Goal: Communication & Community: Answer question/provide support

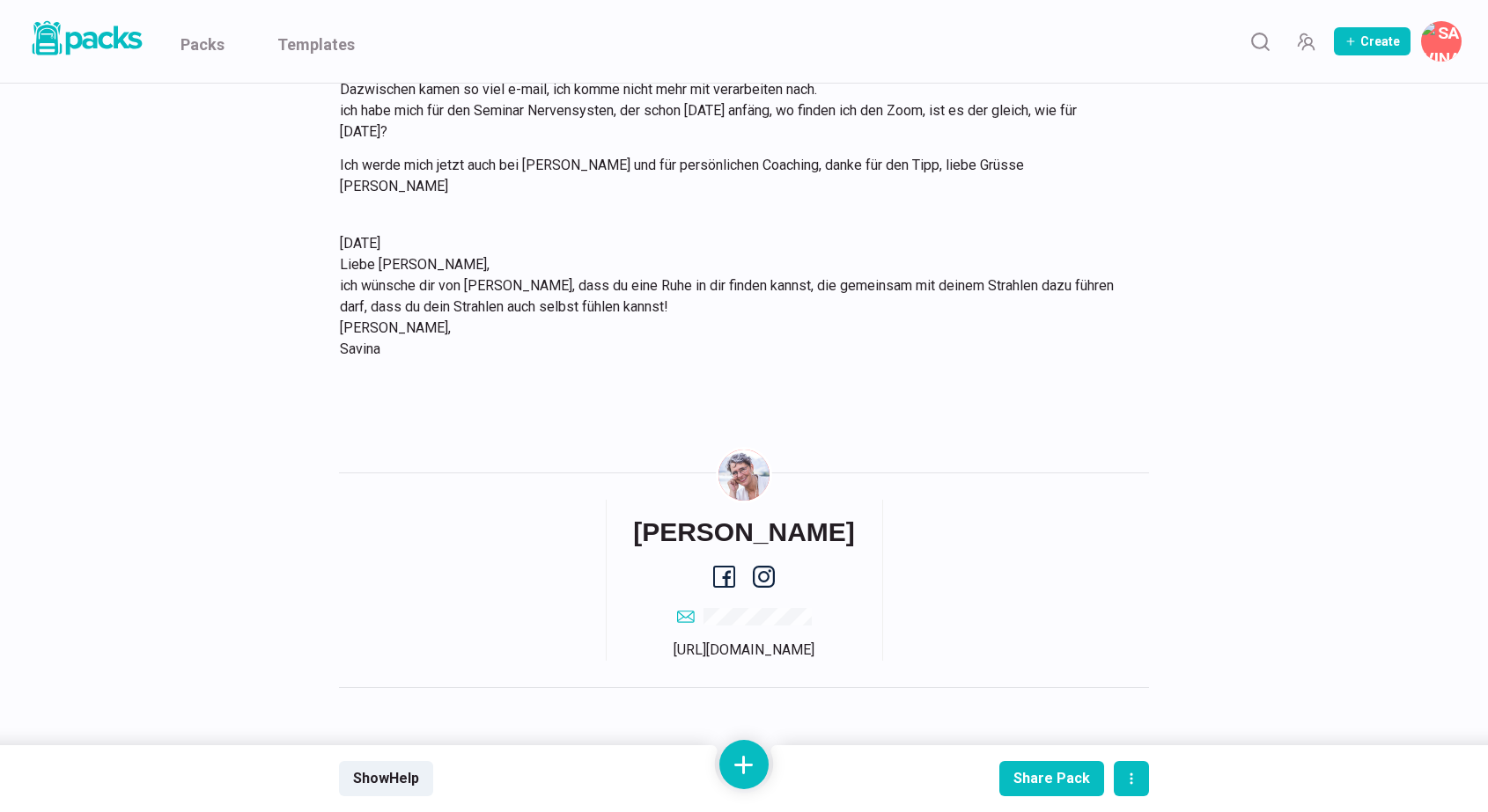
scroll to position [2017, 0]
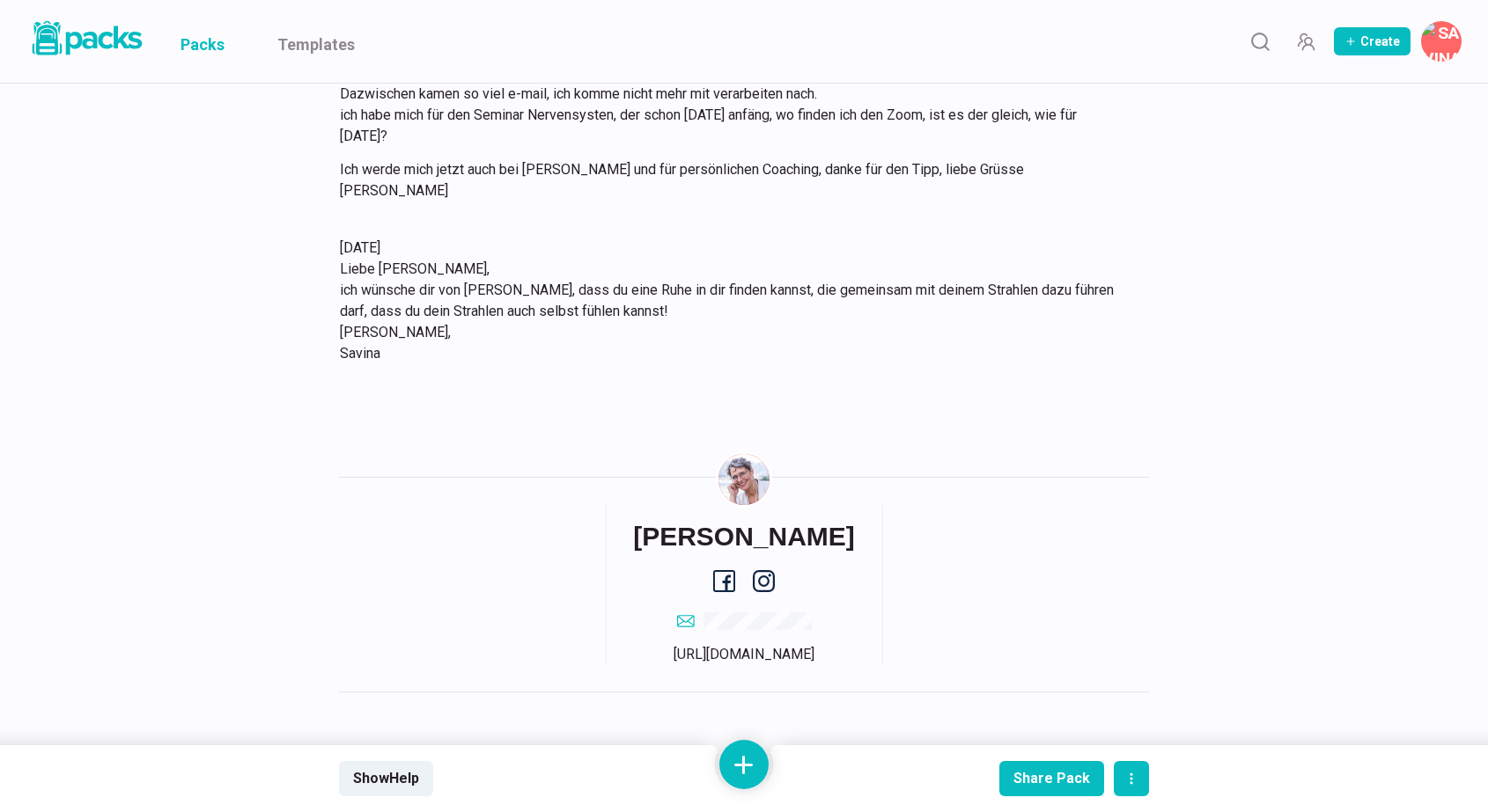
click at [207, 50] on link "Packs" at bounding box center [203, 41] width 44 height 83
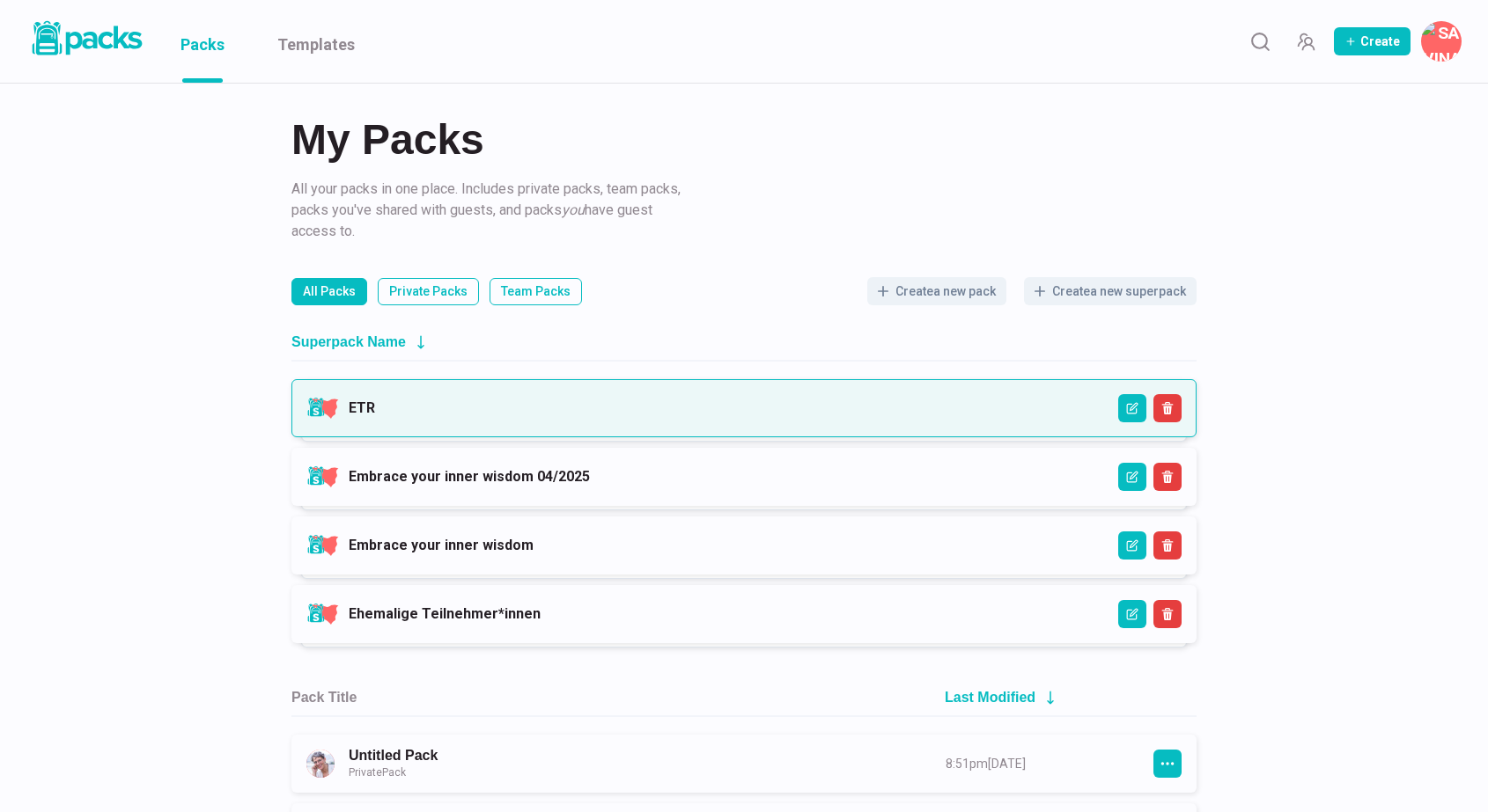
click at [375, 417] on link "ETR" at bounding box center [362, 407] width 27 height 16
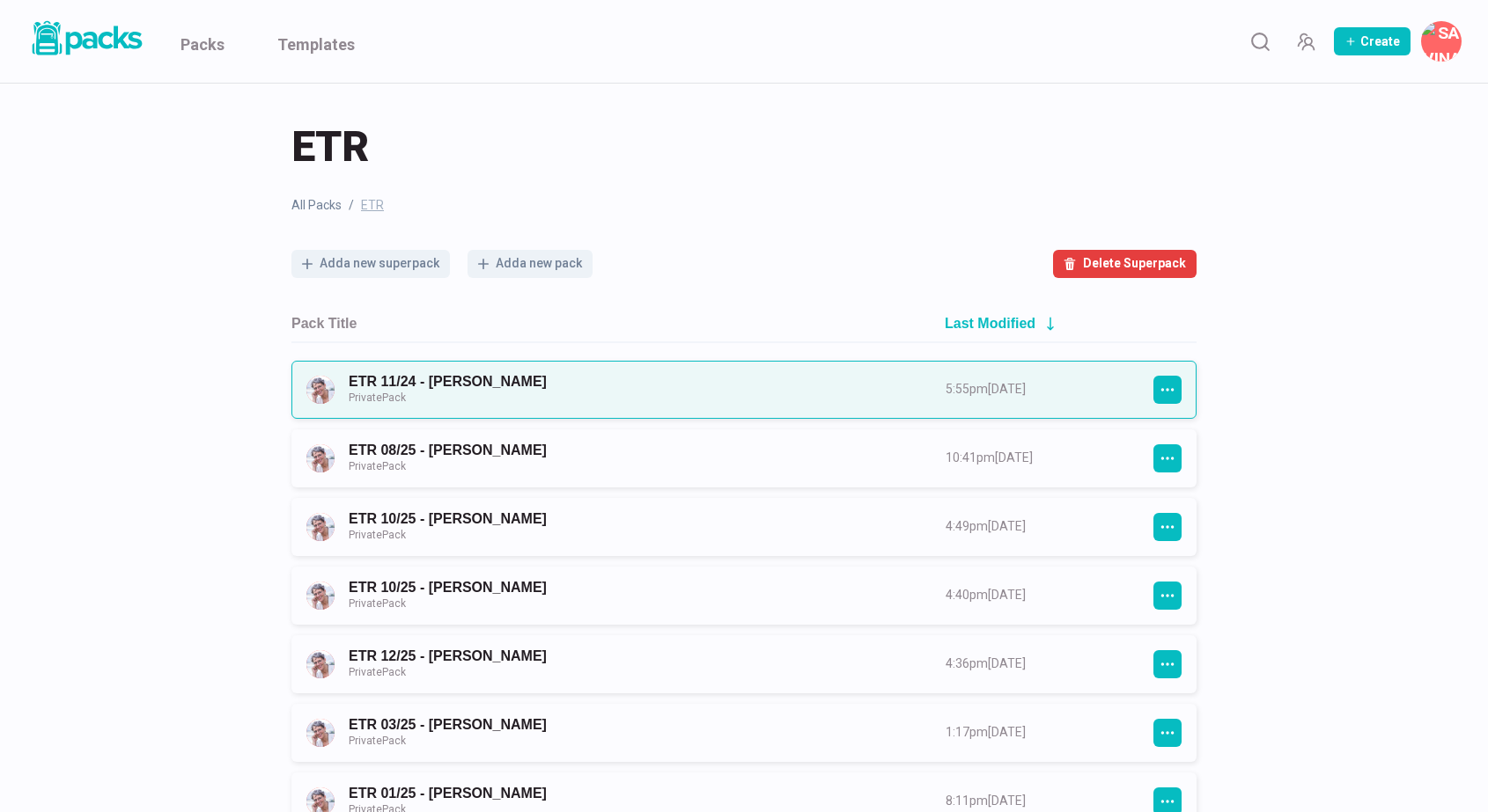
click at [615, 390] on link "ETR 11/24 - [PERSON_NAME] Private Pack" at bounding box center [631, 390] width 565 height 32
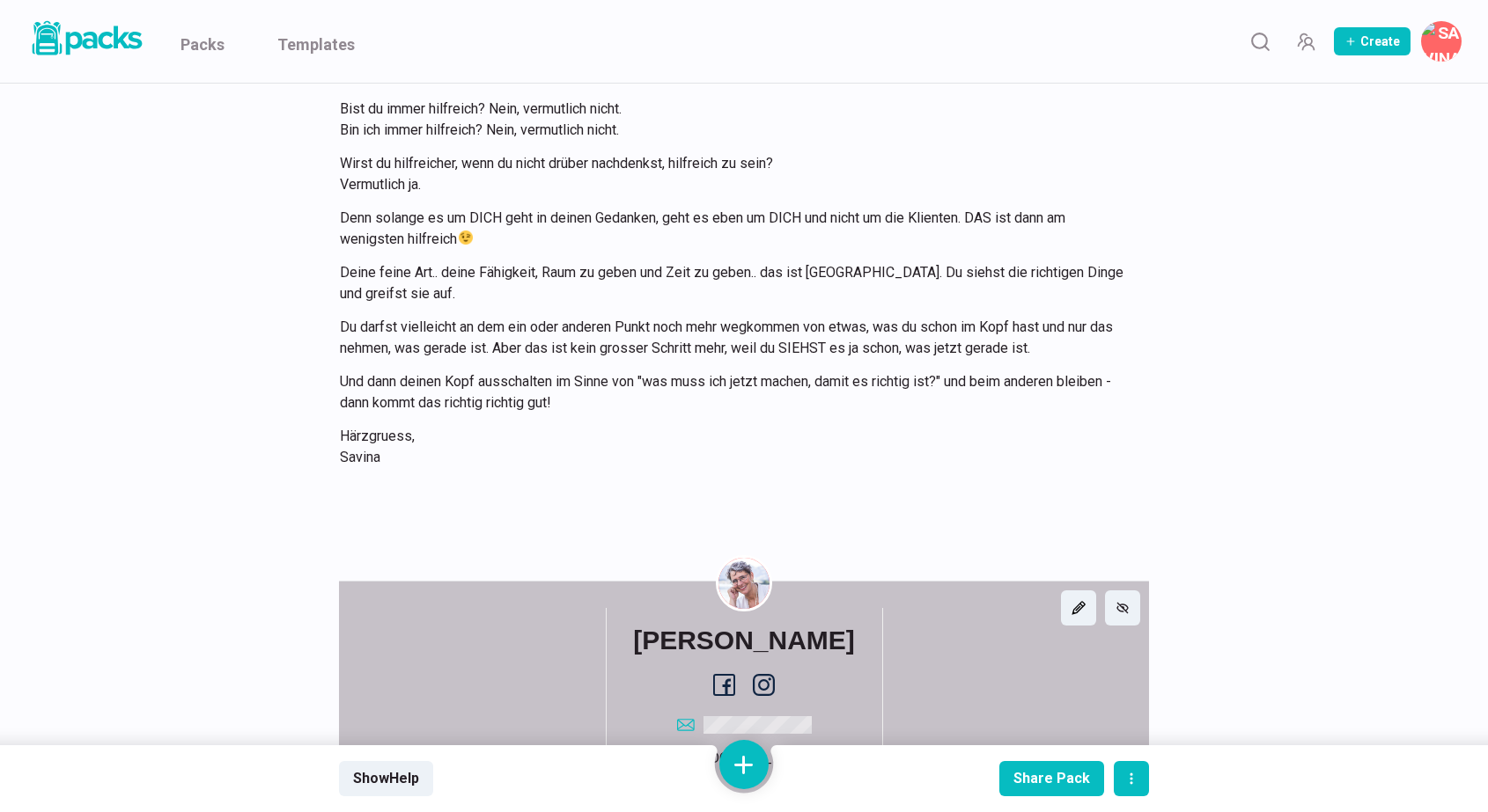
scroll to position [21539, 0]
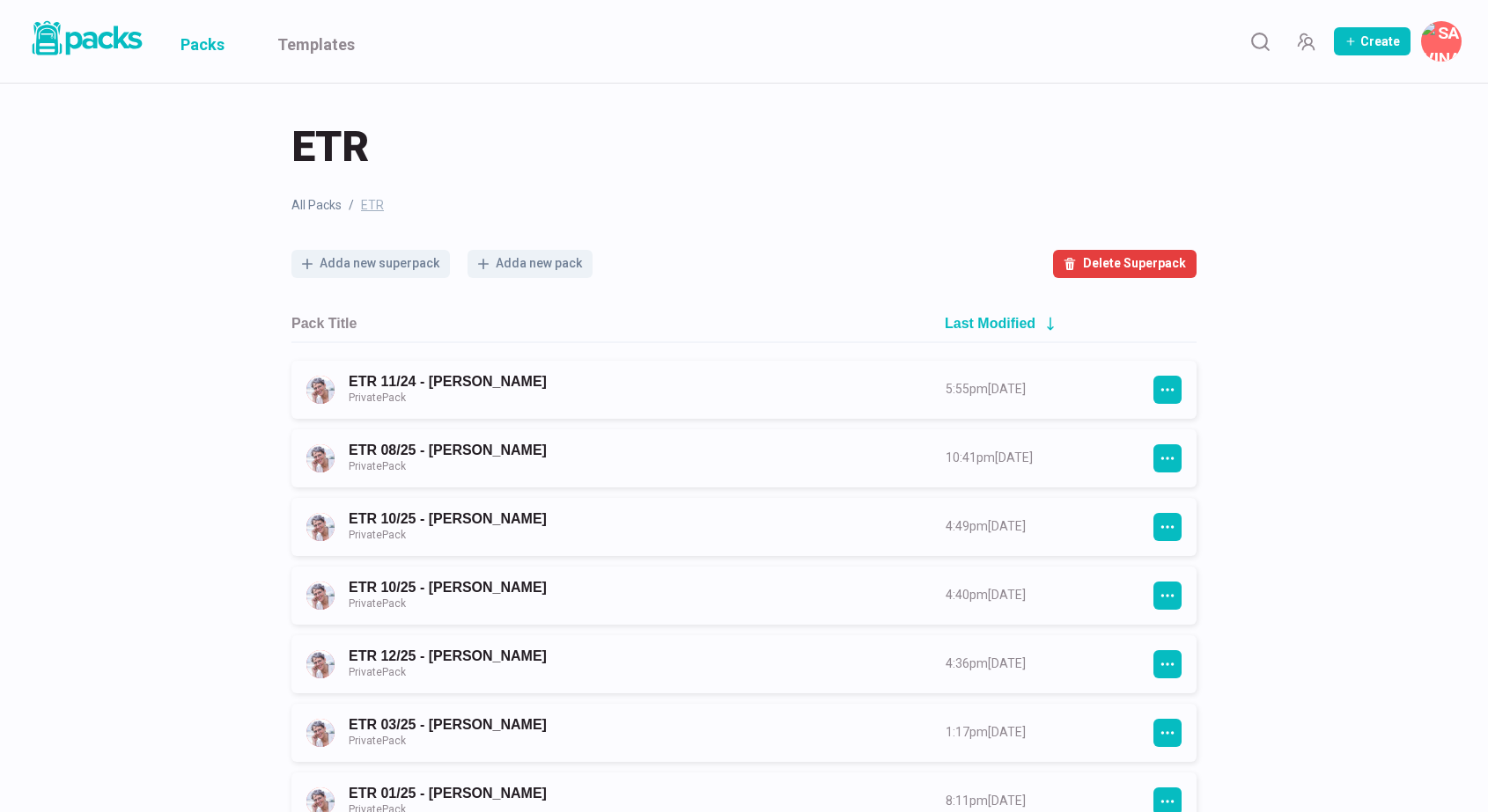
click at [214, 51] on link "Packs" at bounding box center [203, 41] width 44 height 83
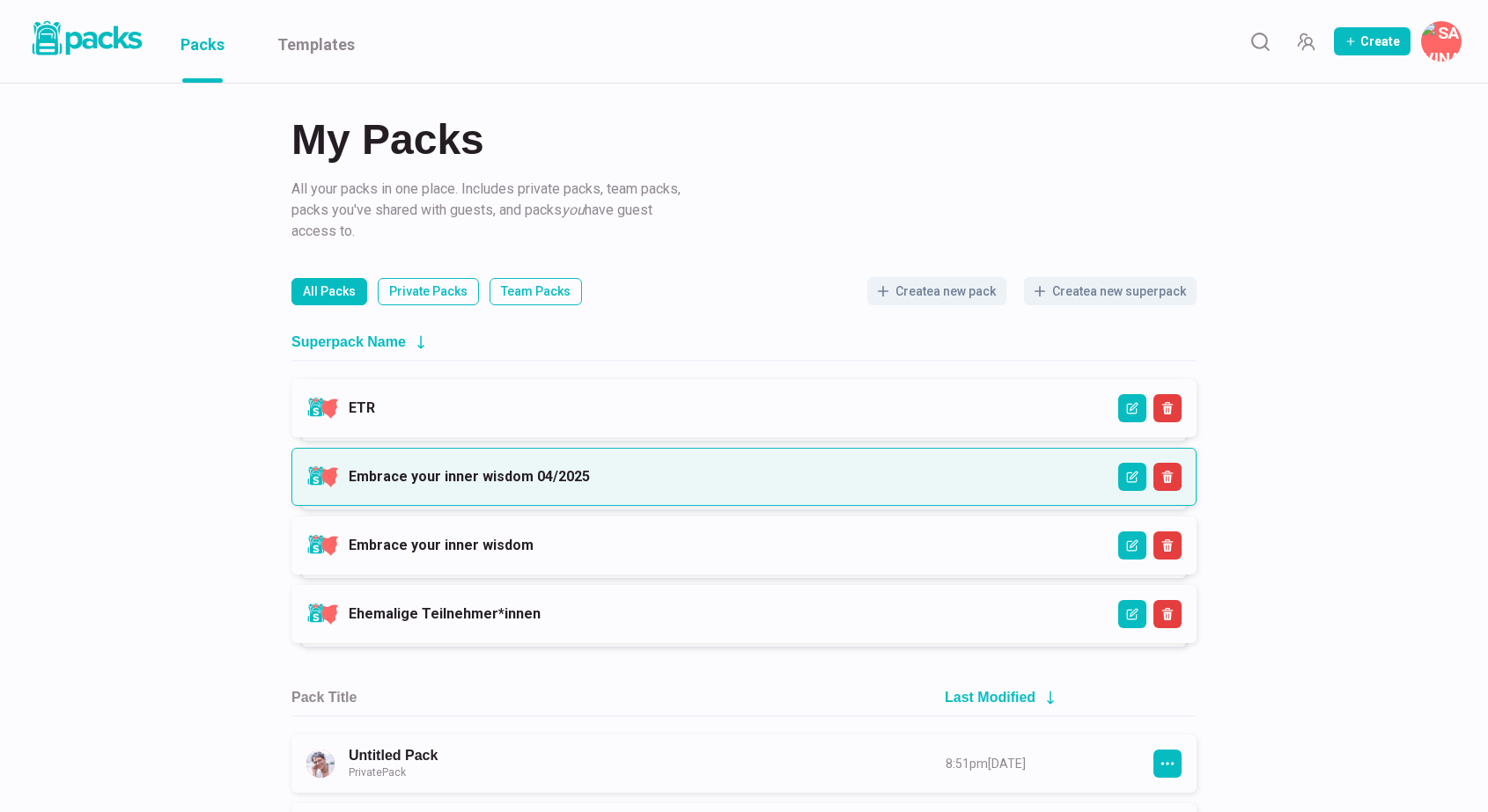
click at [542, 484] on link "Embrace your inner wisdom 04/2025" at bounding box center [469, 476] width 241 height 16
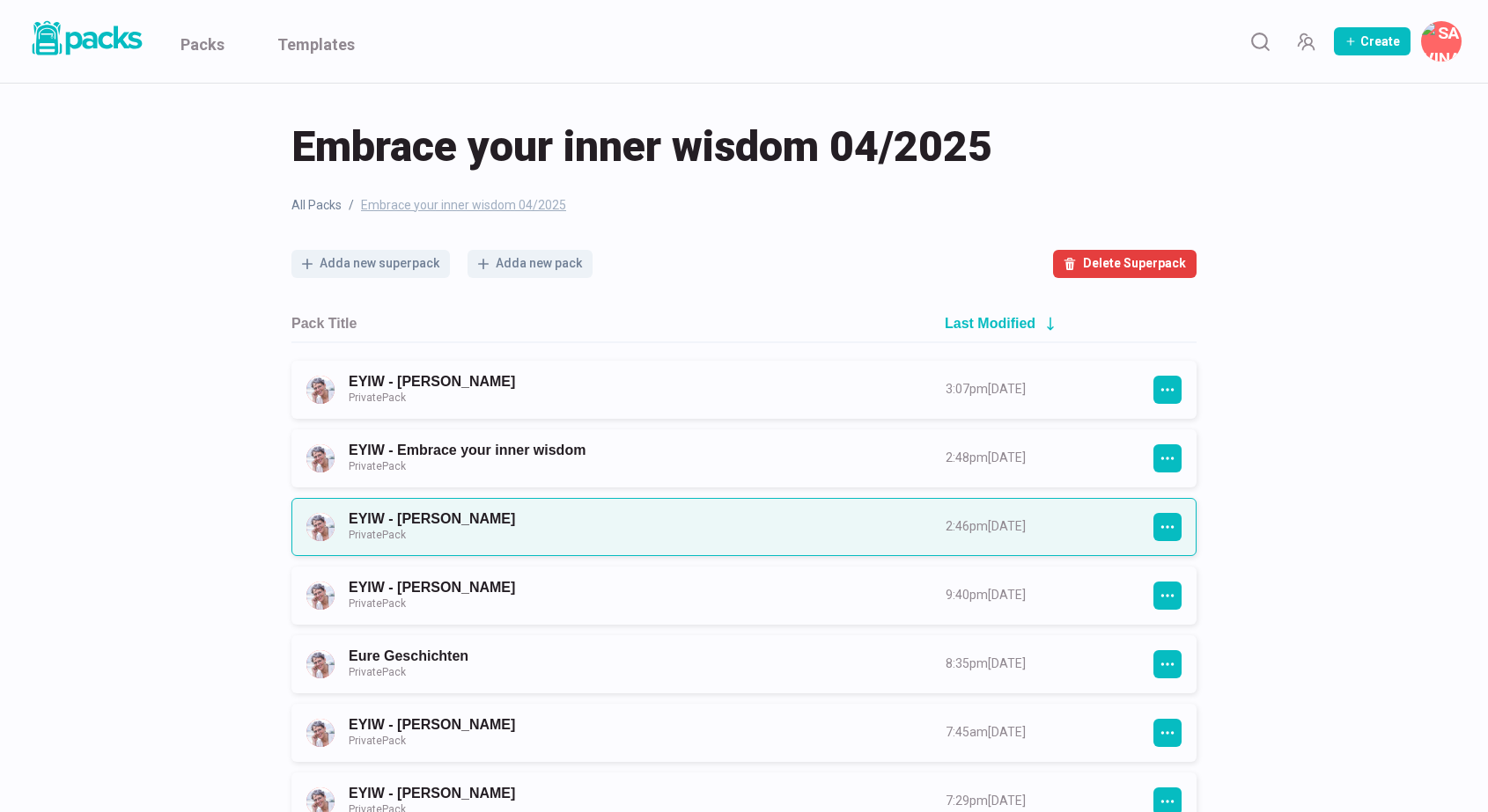
click at [627, 526] on link "EYIW - [PERSON_NAME] Private Pack" at bounding box center [631, 526] width 565 height 32
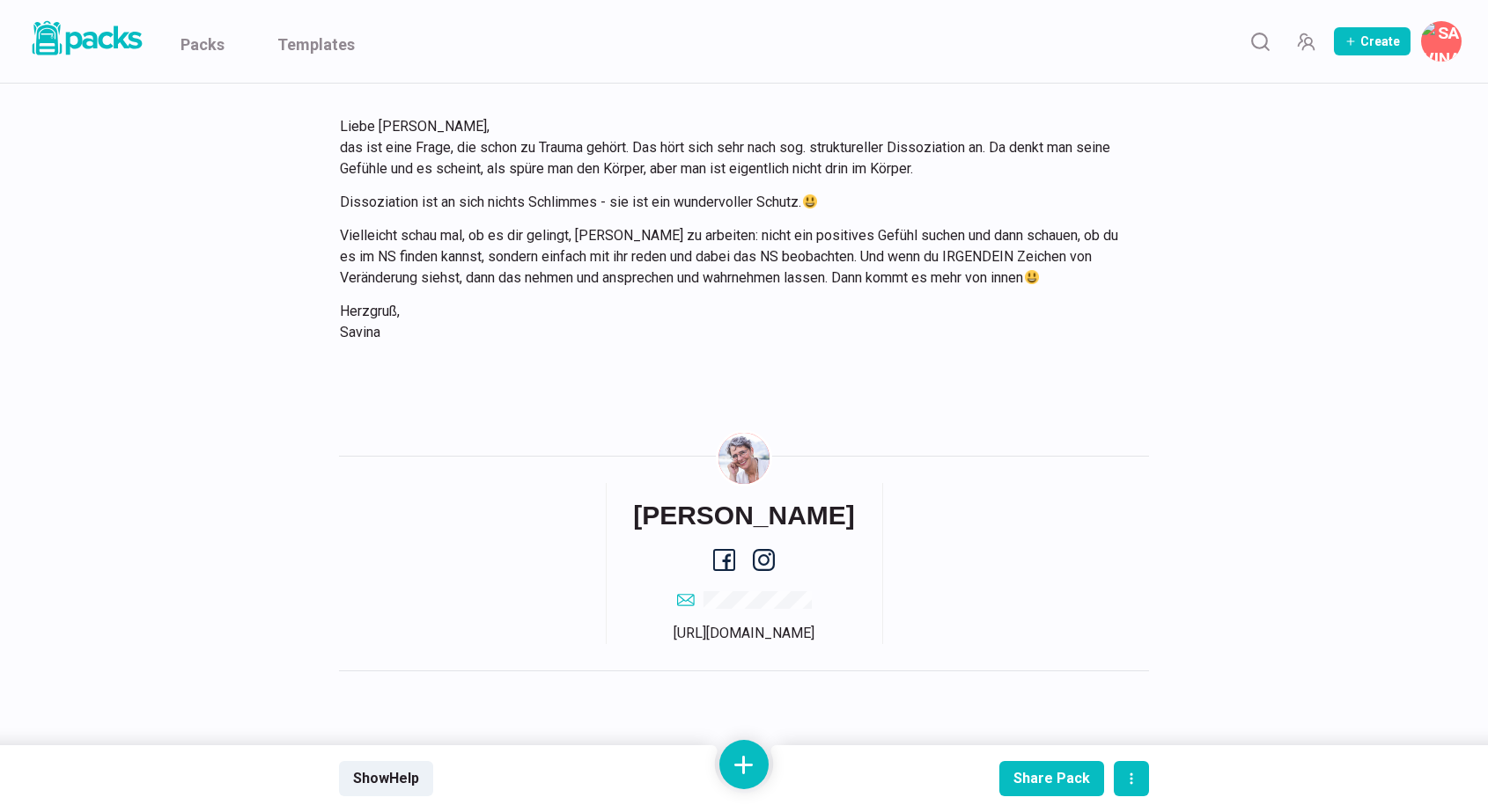
scroll to position [2684, 0]
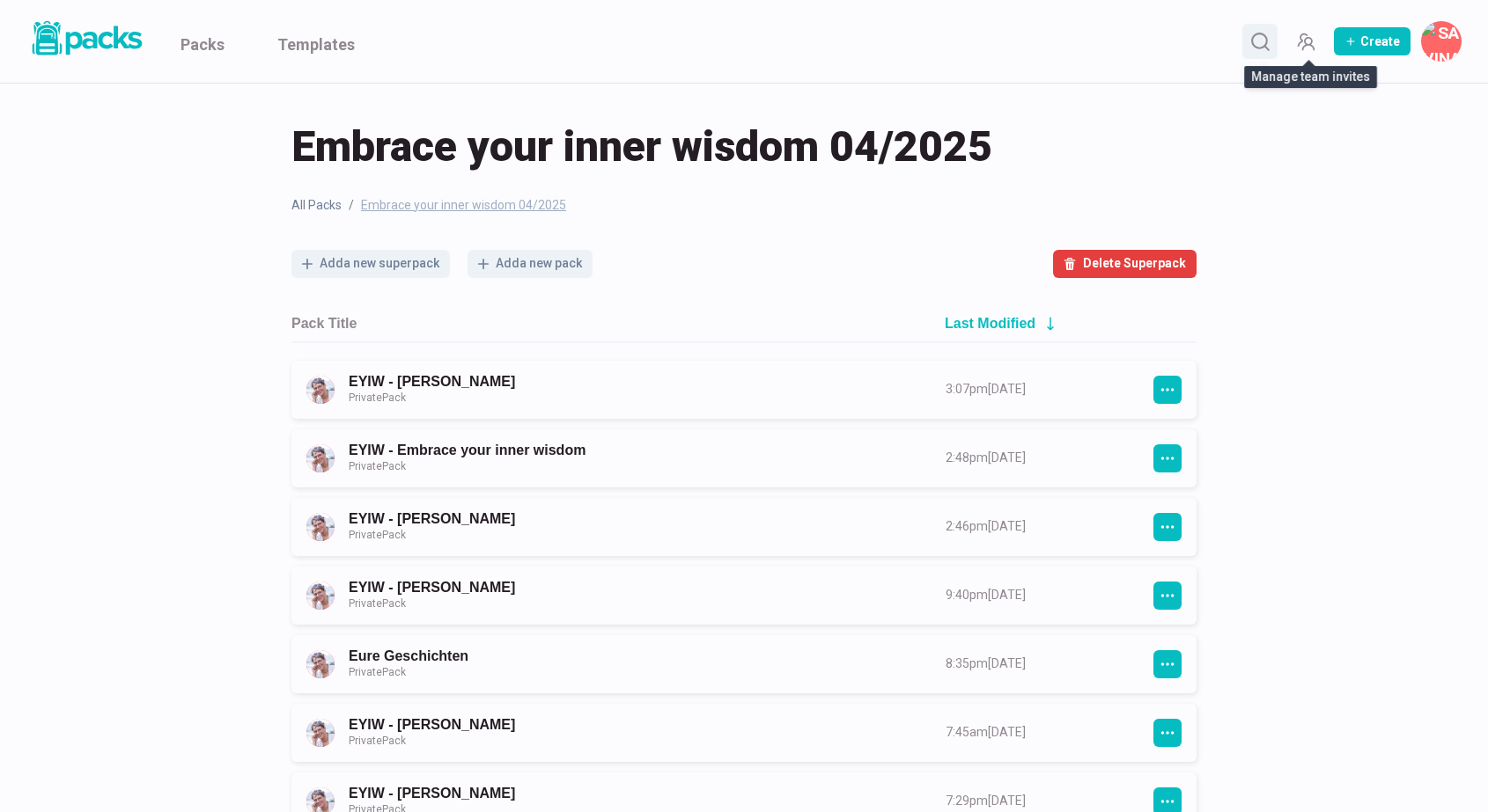
click at [1265, 44] on icon "Search" at bounding box center [1260, 41] width 22 height 22
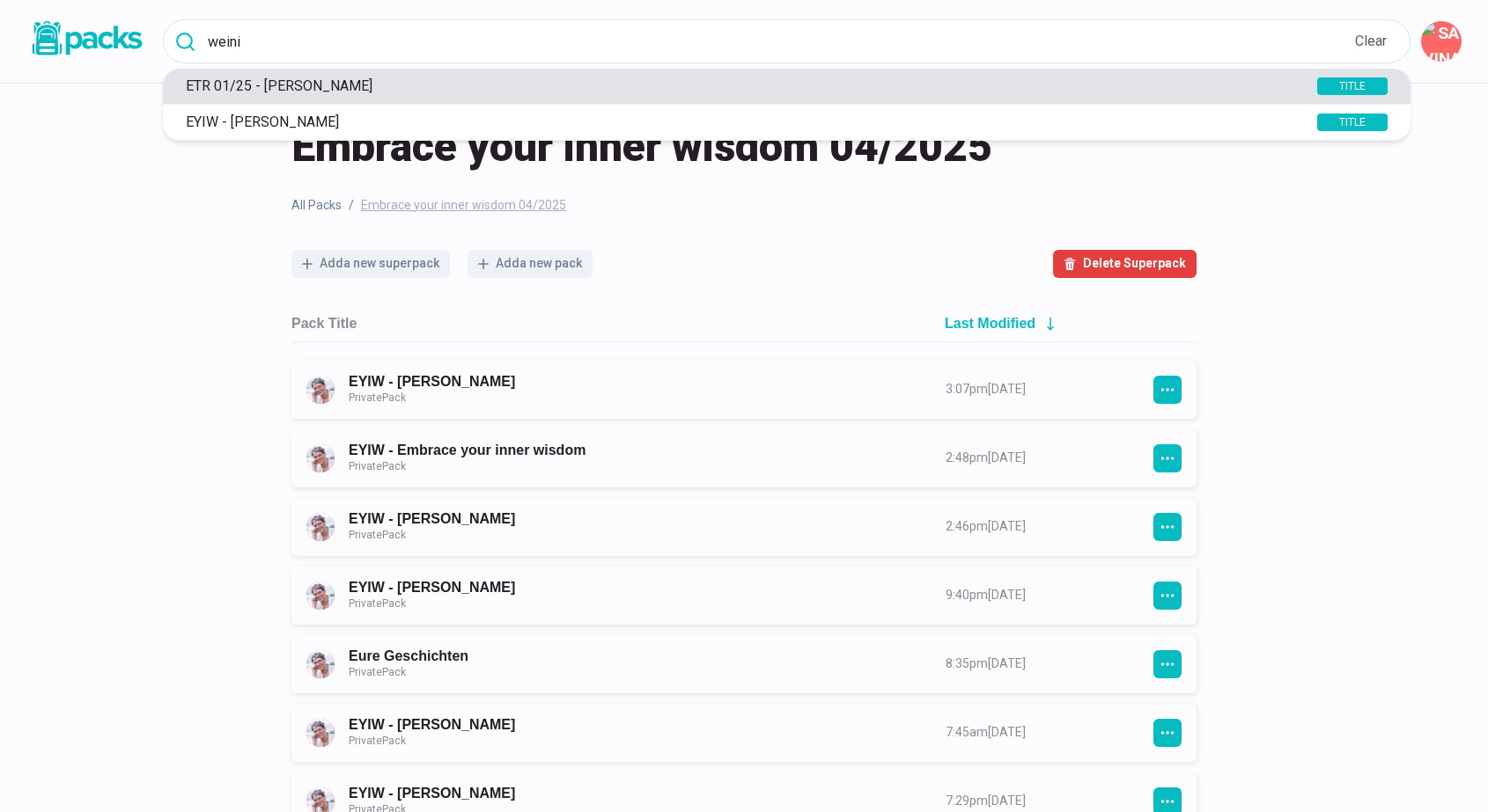
type input "weini"
click at [500, 91] on p "ETR 01/25 - [PERSON_NAME]" at bounding box center [718, 85] width 1083 height 16
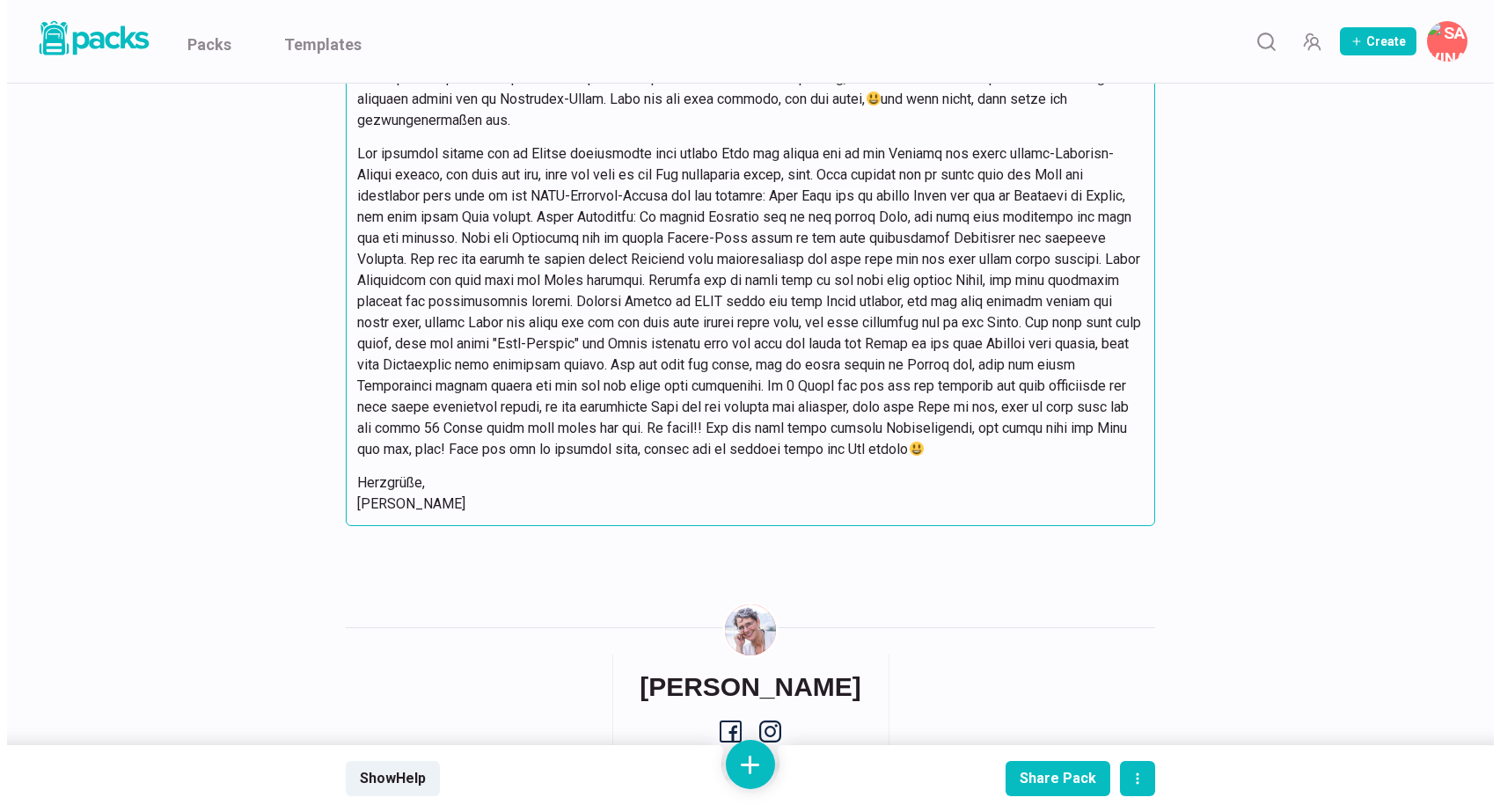
scroll to position [20338, 0]
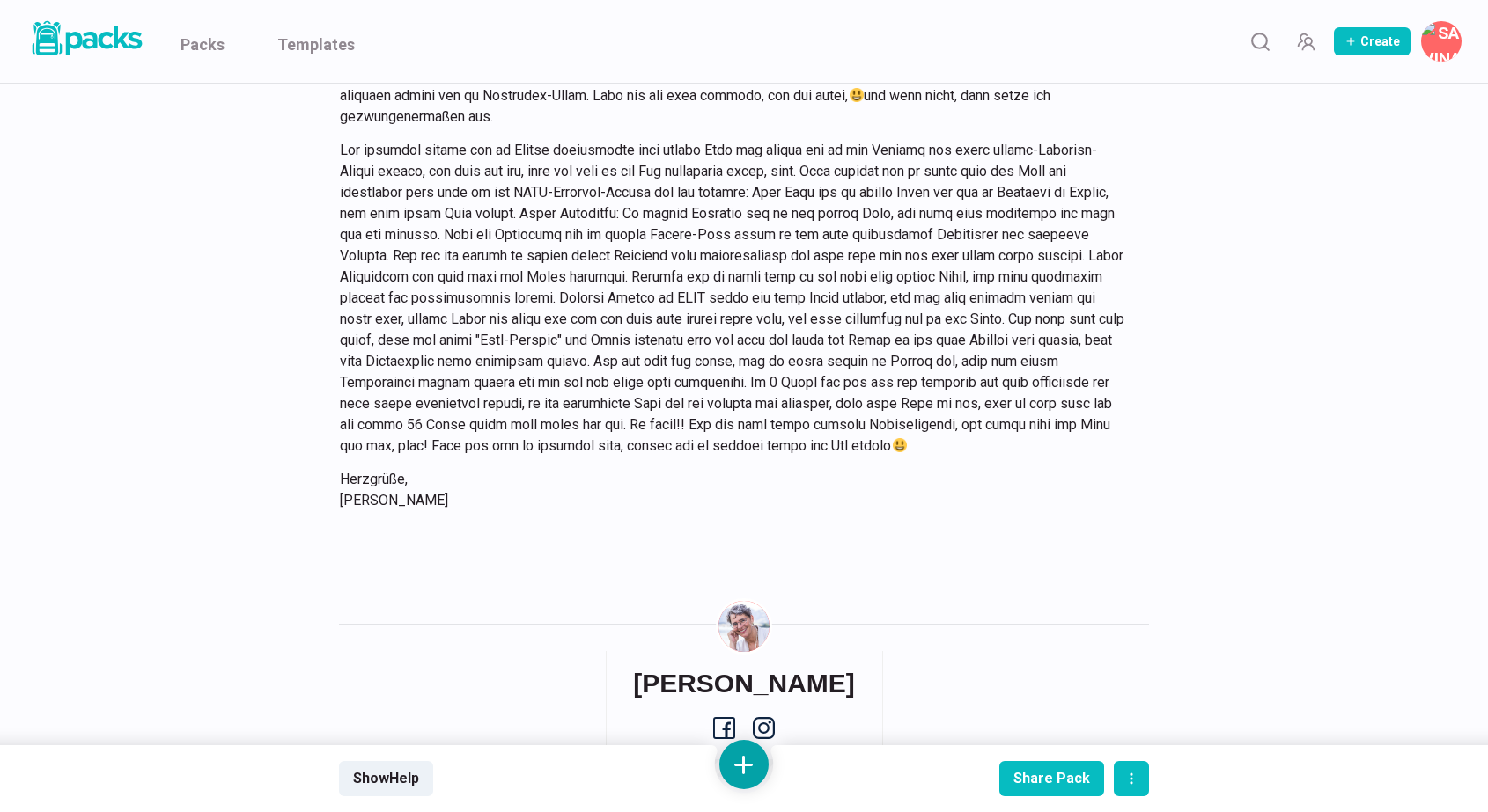
click at [755, 764] on button at bounding box center [744, 765] width 50 height 50
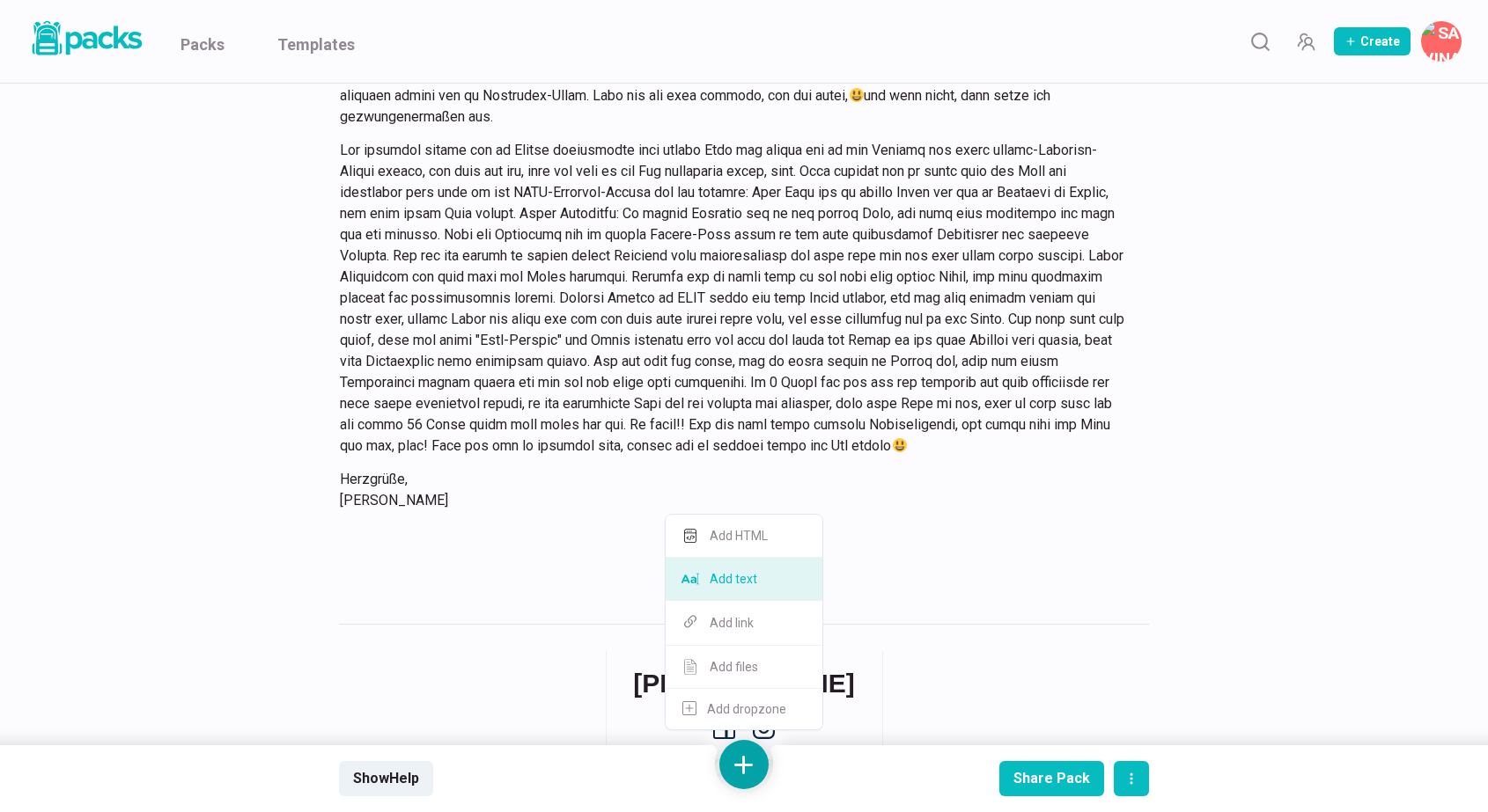
click at [750, 591] on button "Add text" at bounding box center [744, 579] width 157 height 43
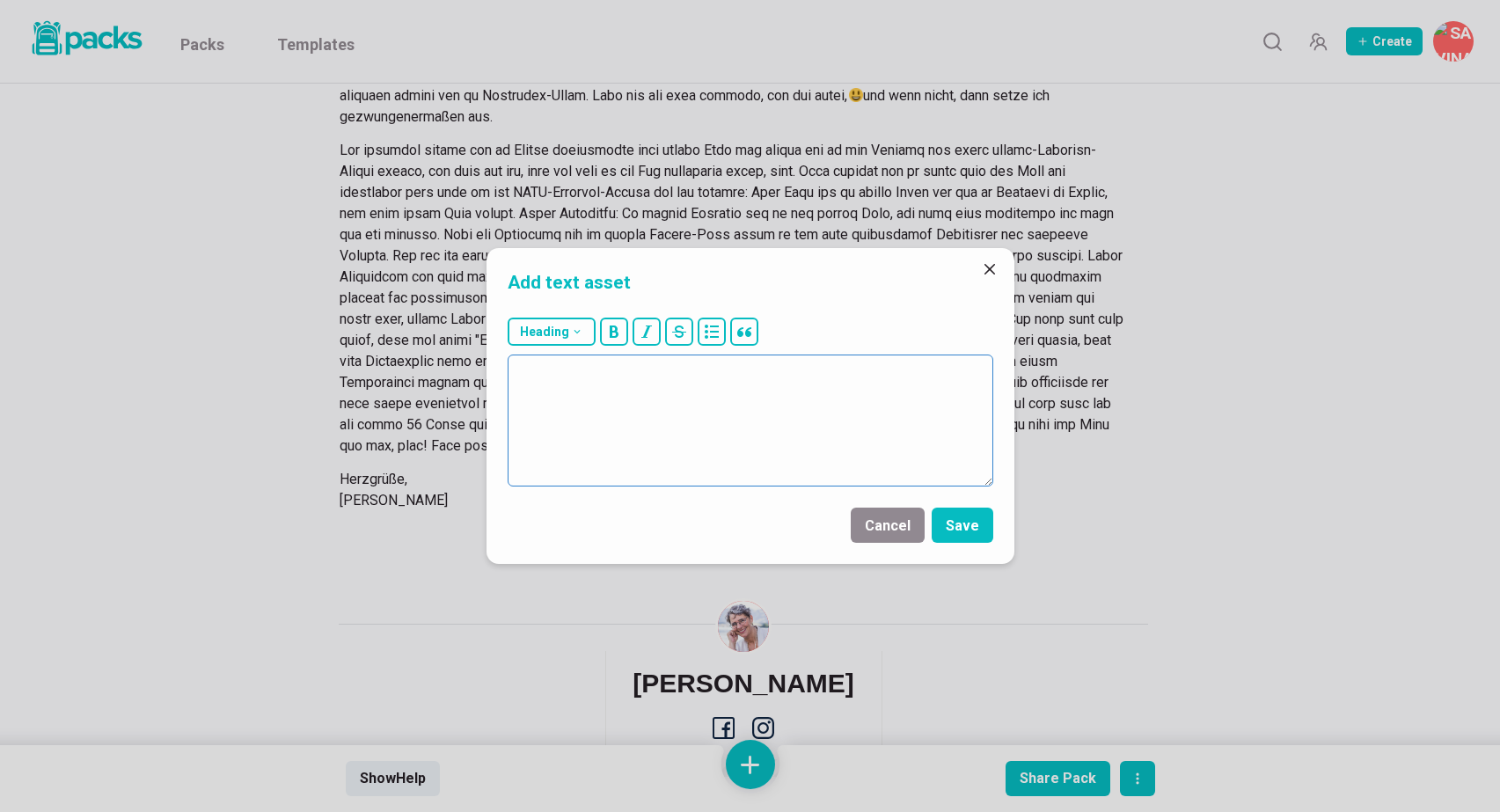
click at [753, 434] on textarea at bounding box center [750, 420] width 485 height 132
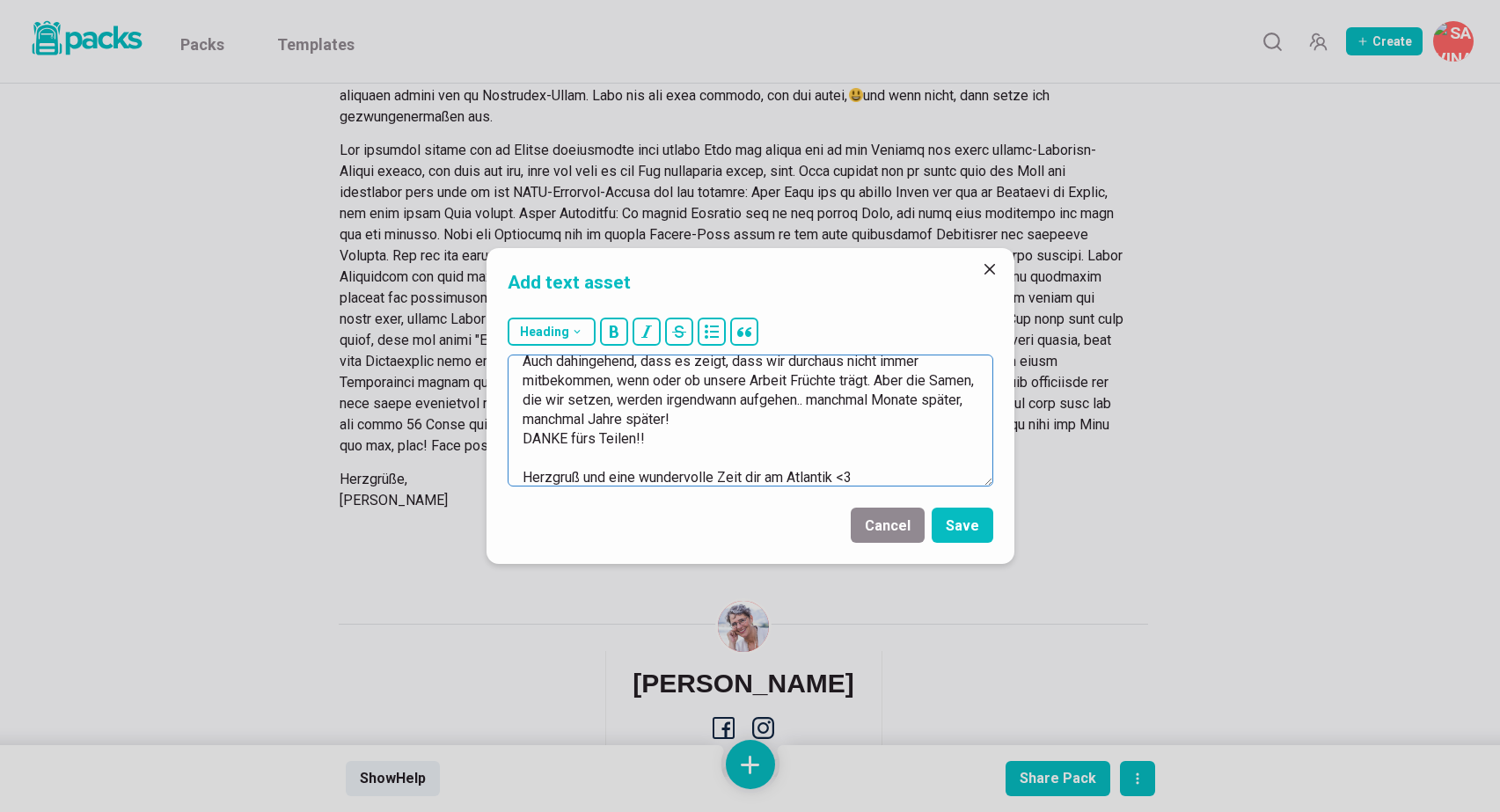
scroll to position [165, 0]
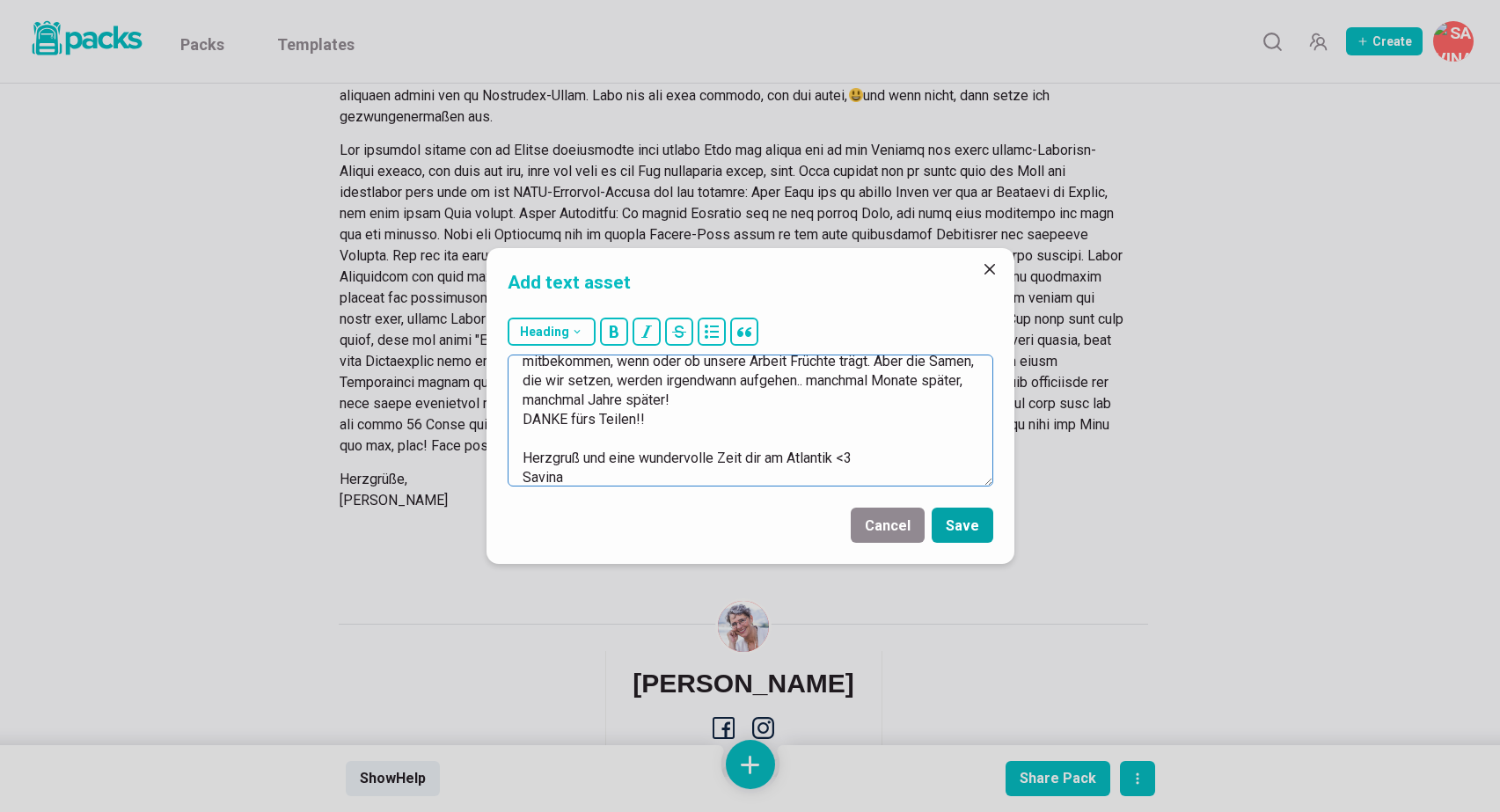
type textarea "Liebe [PERSON_NAME], die Auszeit packen wir bei deiner Zeit hinten drauf! Jetzt…"
click at [972, 527] on button "Save" at bounding box center [962, 524] width 61 height 35
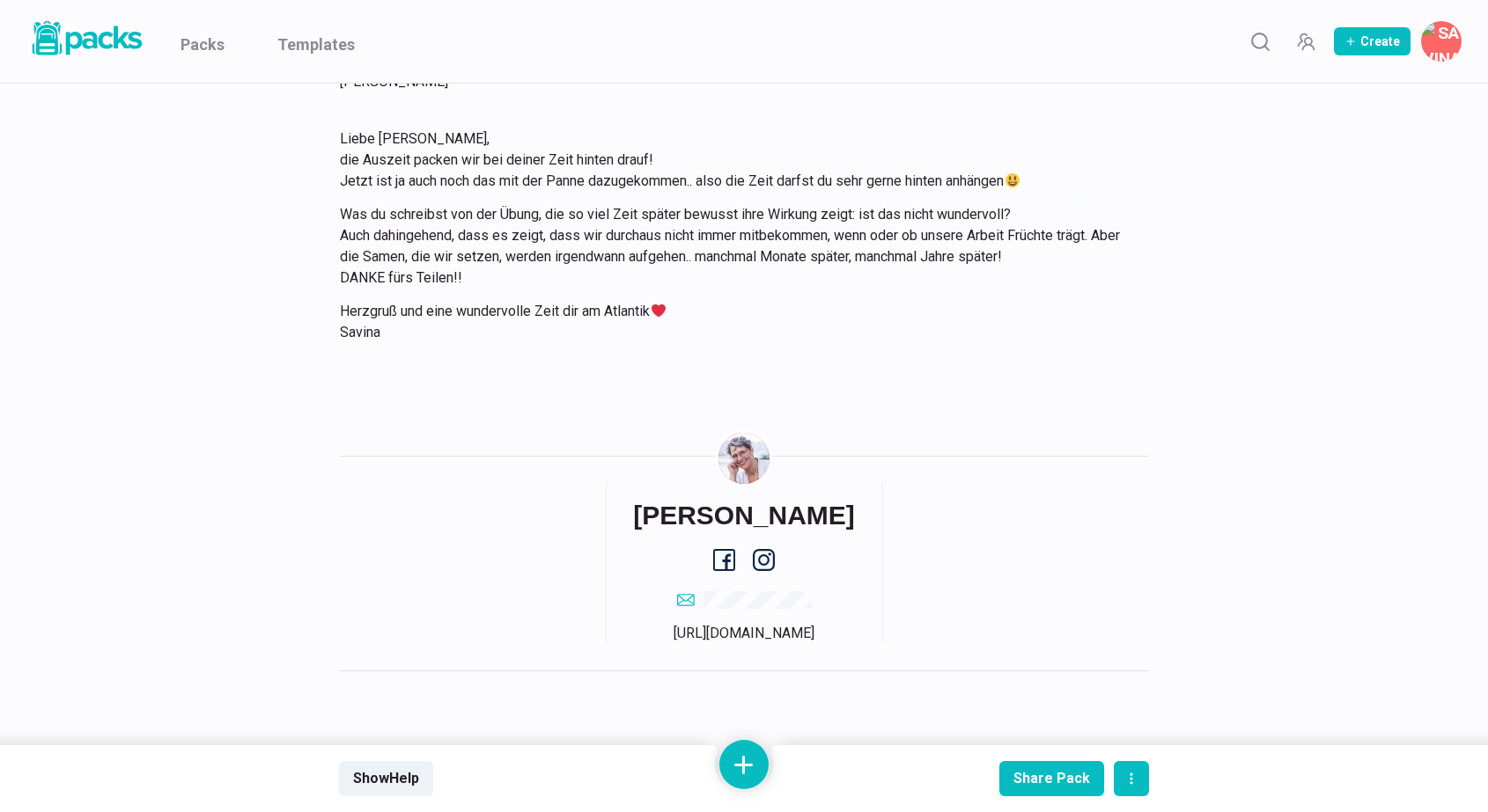
scroll to position [20783, 0]
click at [206, 33] on link "Packs" at bounding box center [203, 41] width 44 height 83
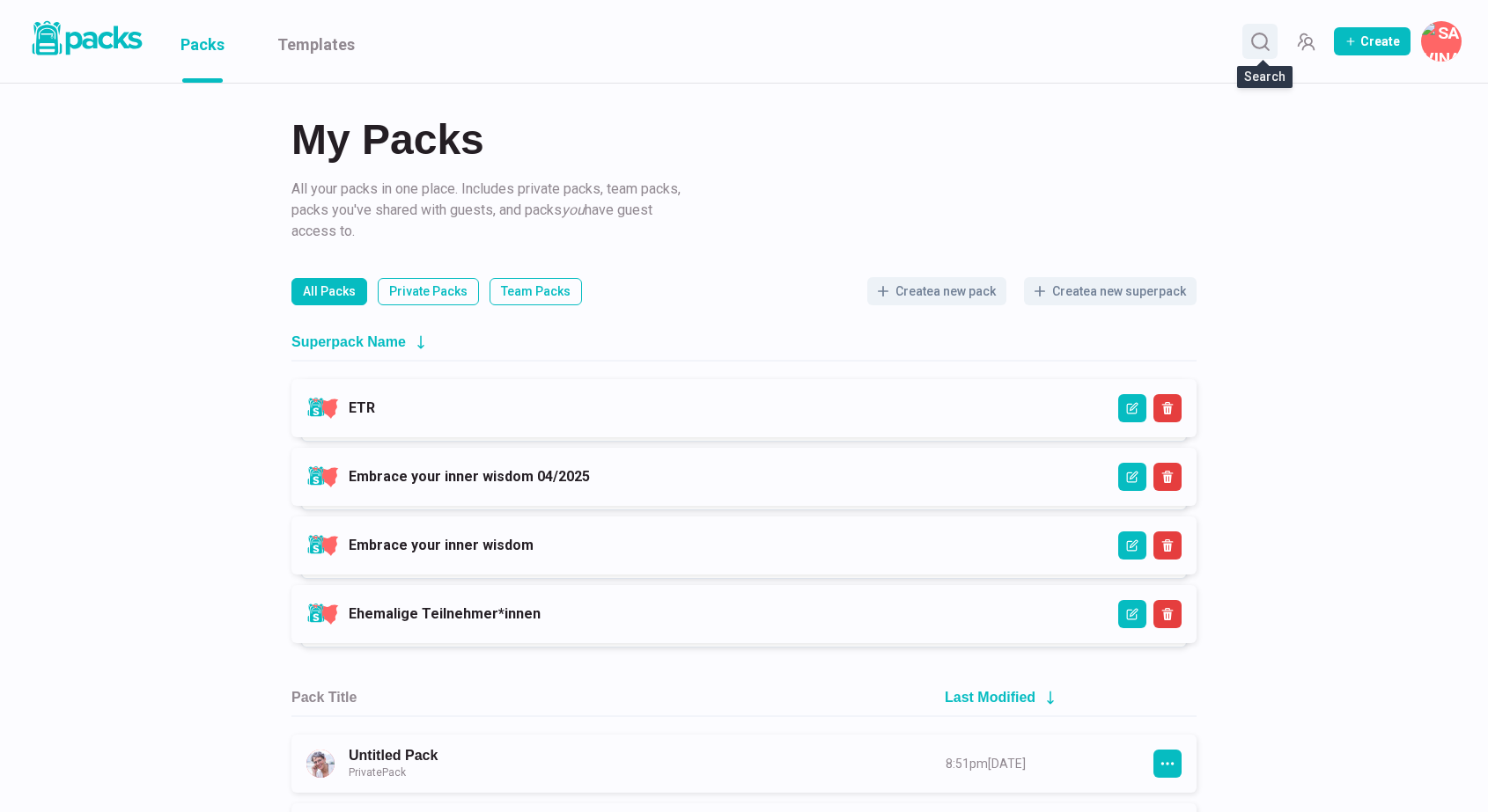
click at [1263, 43] on icon "Search" at bounding box center [1260, 41] width 22 height 22
type input "w"
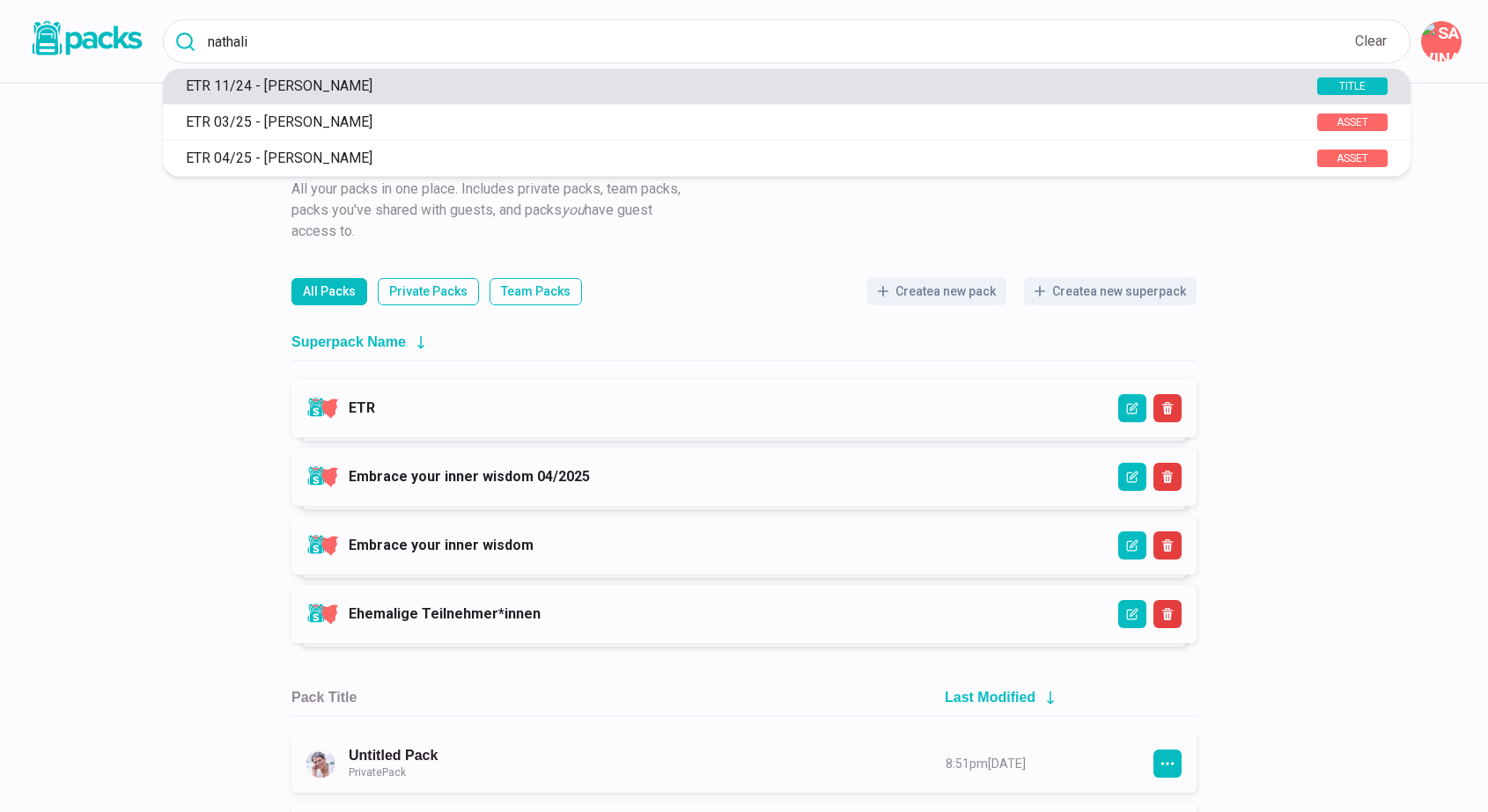
type input "nathali"
click at [392, 83] on p "ETR 11/24 - [PERSON_NAME]" at bounding box center [718, 85] width 1083 height 16
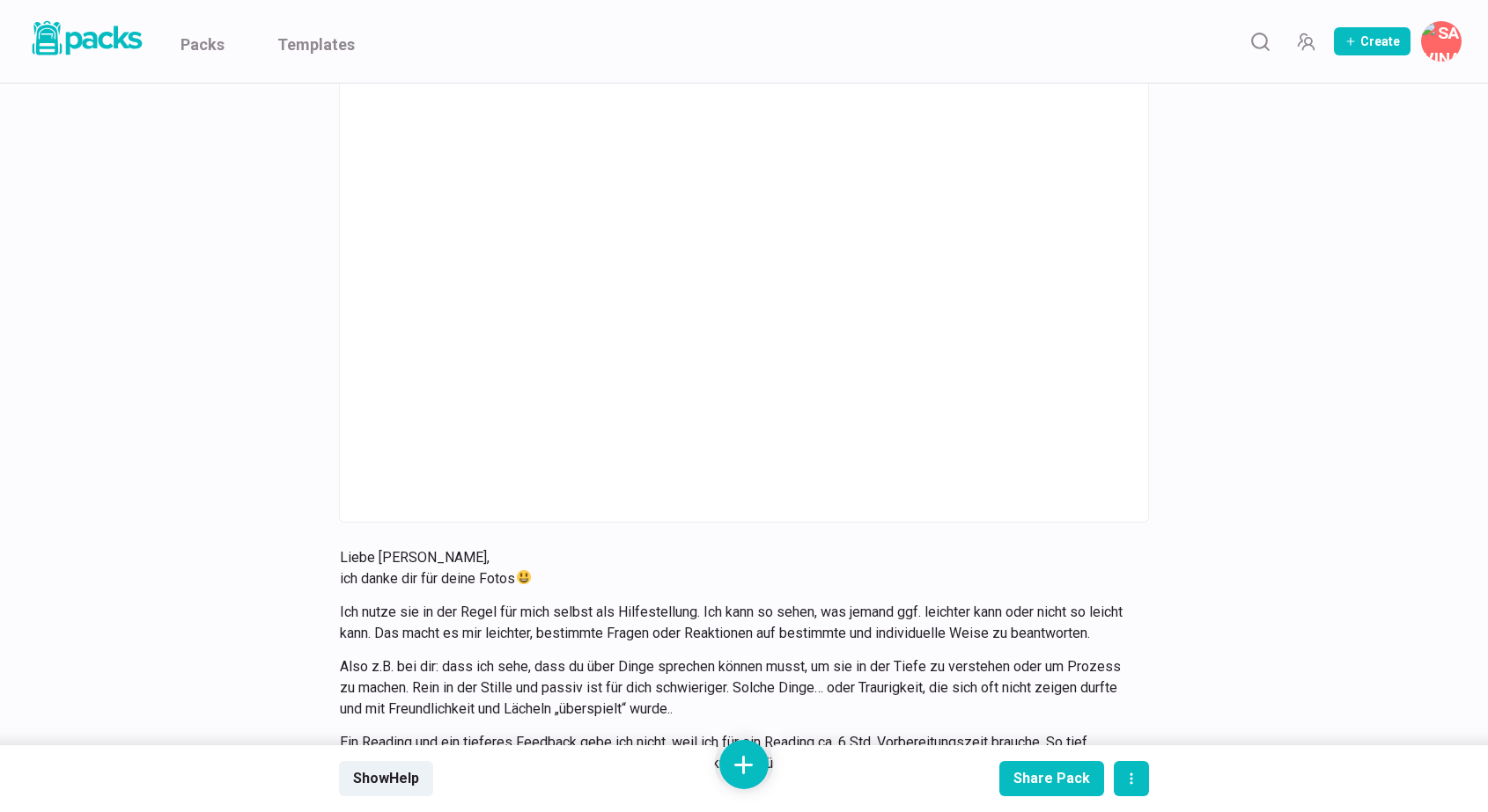
scroll to position [12233, 0]
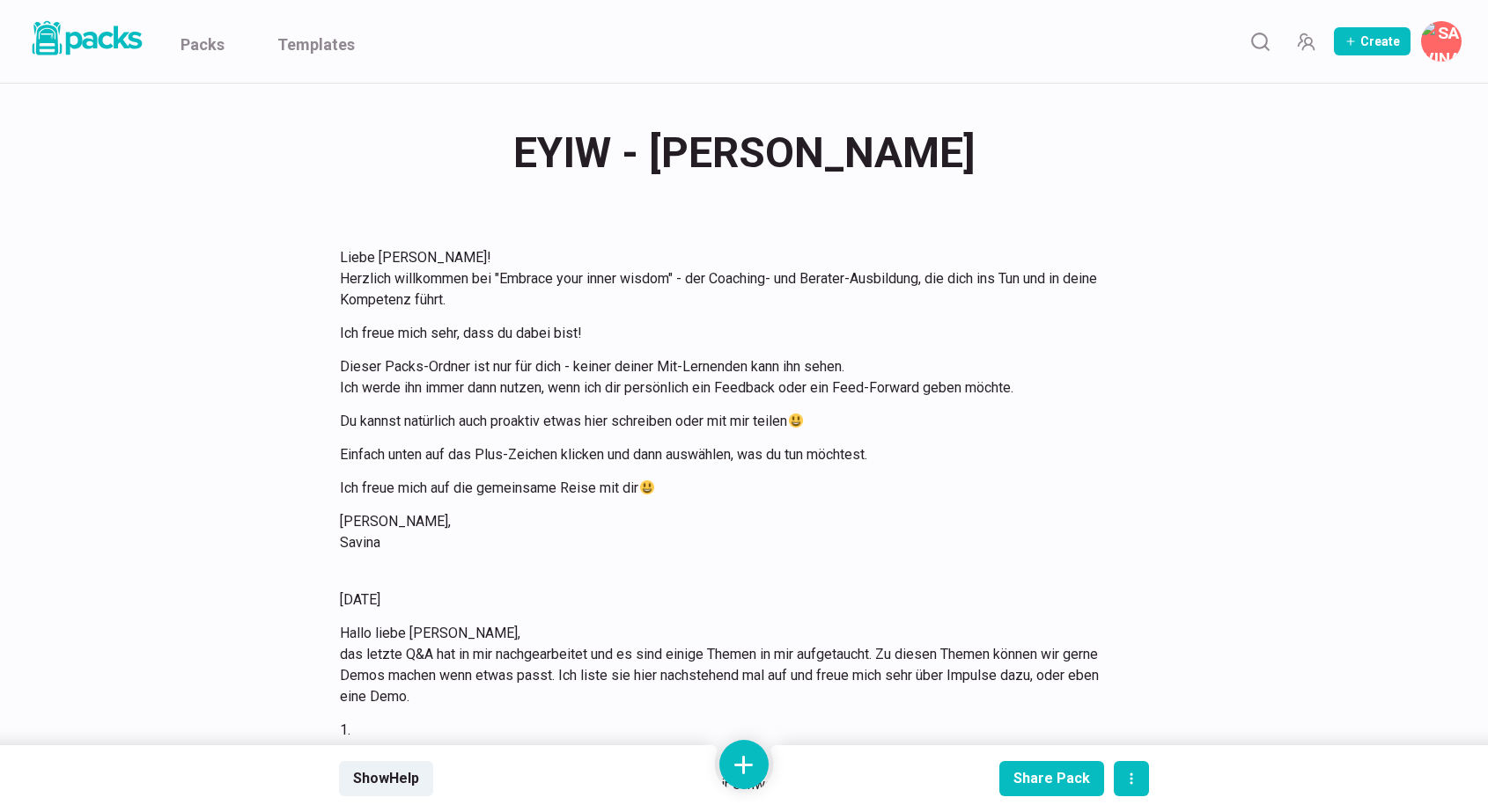
scroll to position [18142, 0]
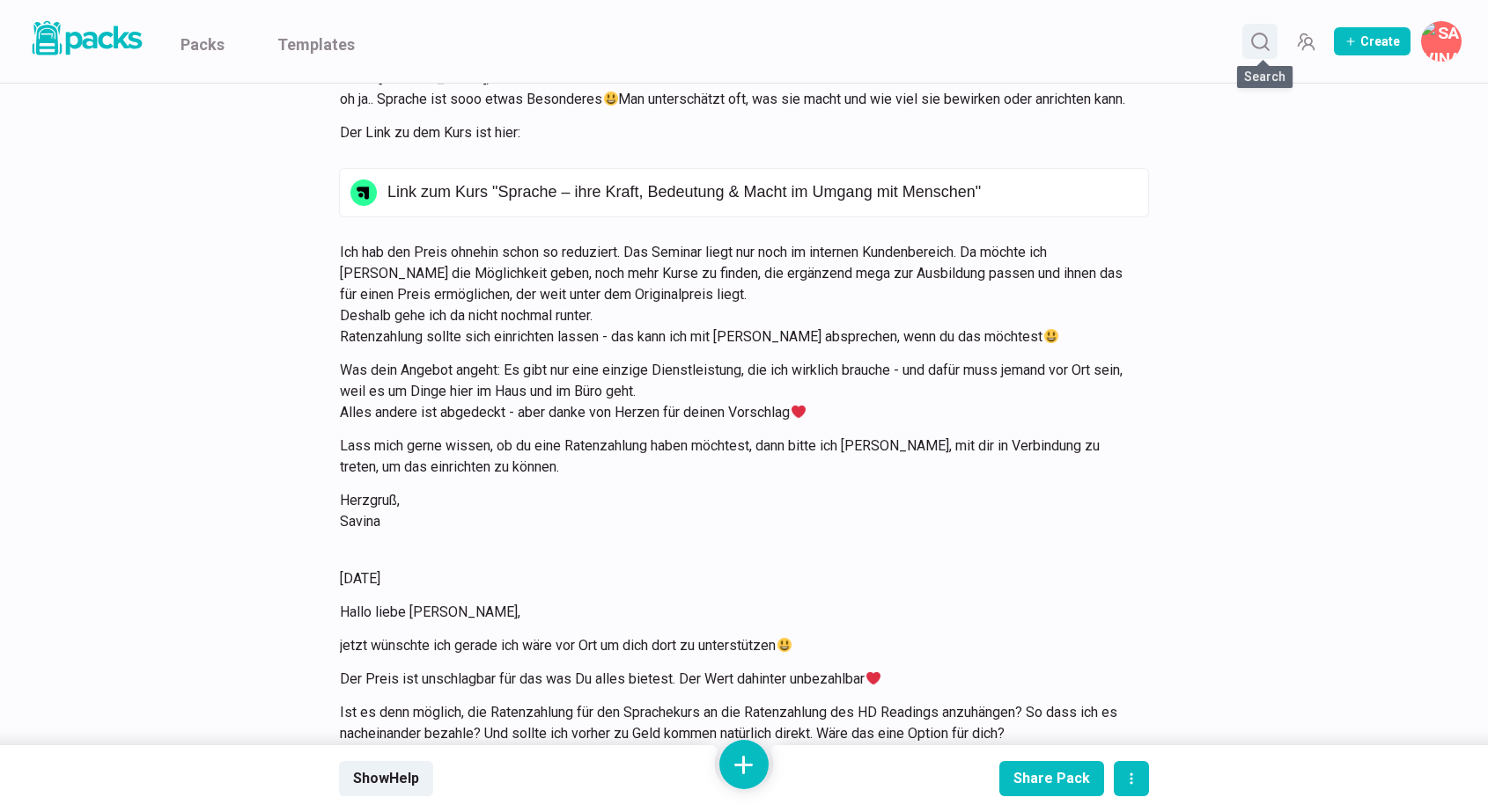
click at [1262, 50] on icon "Search" at bounding box center [1260, 41] width 22 height 22
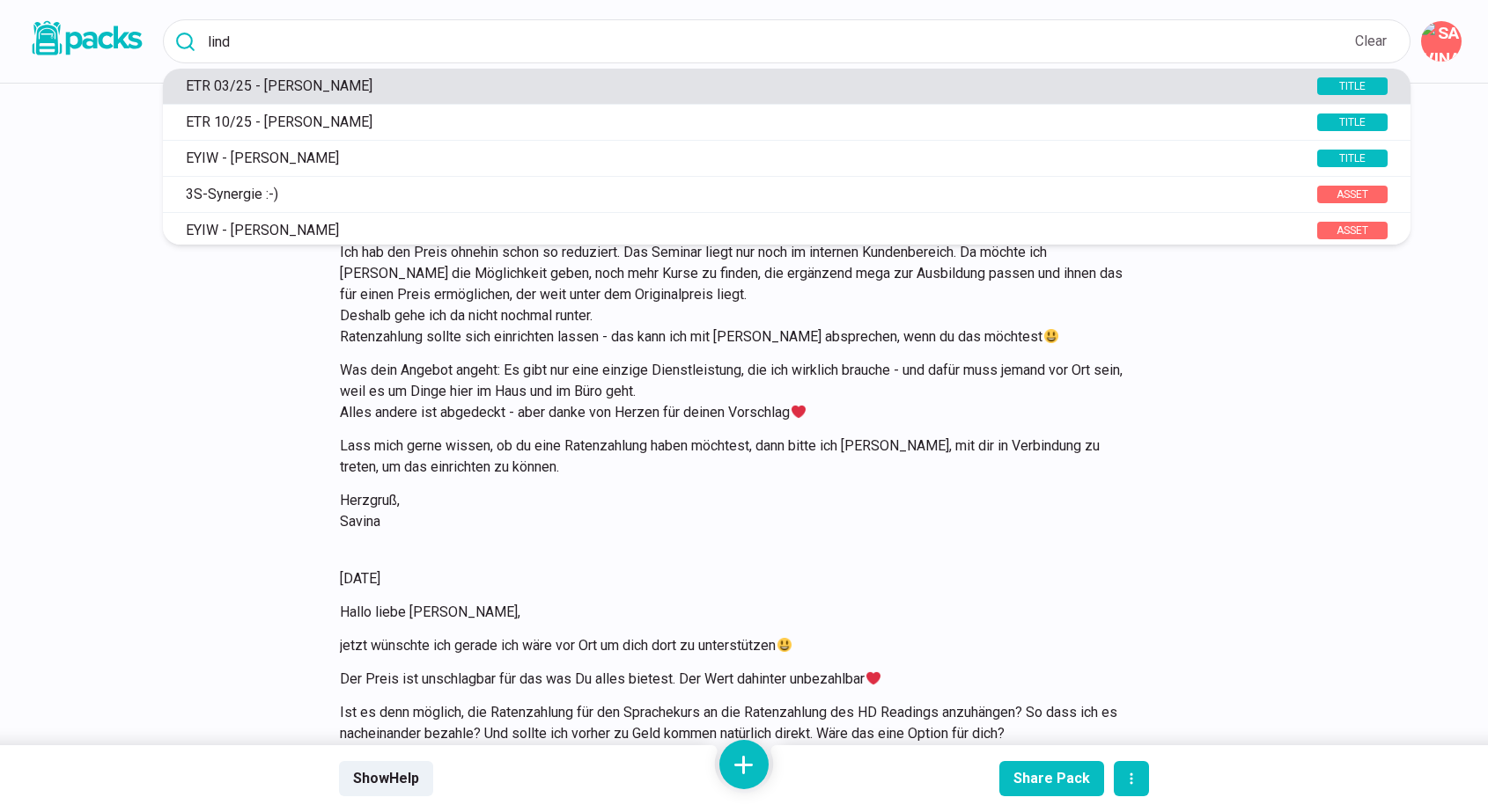
type input "lind"
click at [728, 89] on p "ETR 03/25 - [PERSON_NAME]" at bounding box center [718, 85] width 1083 height 16
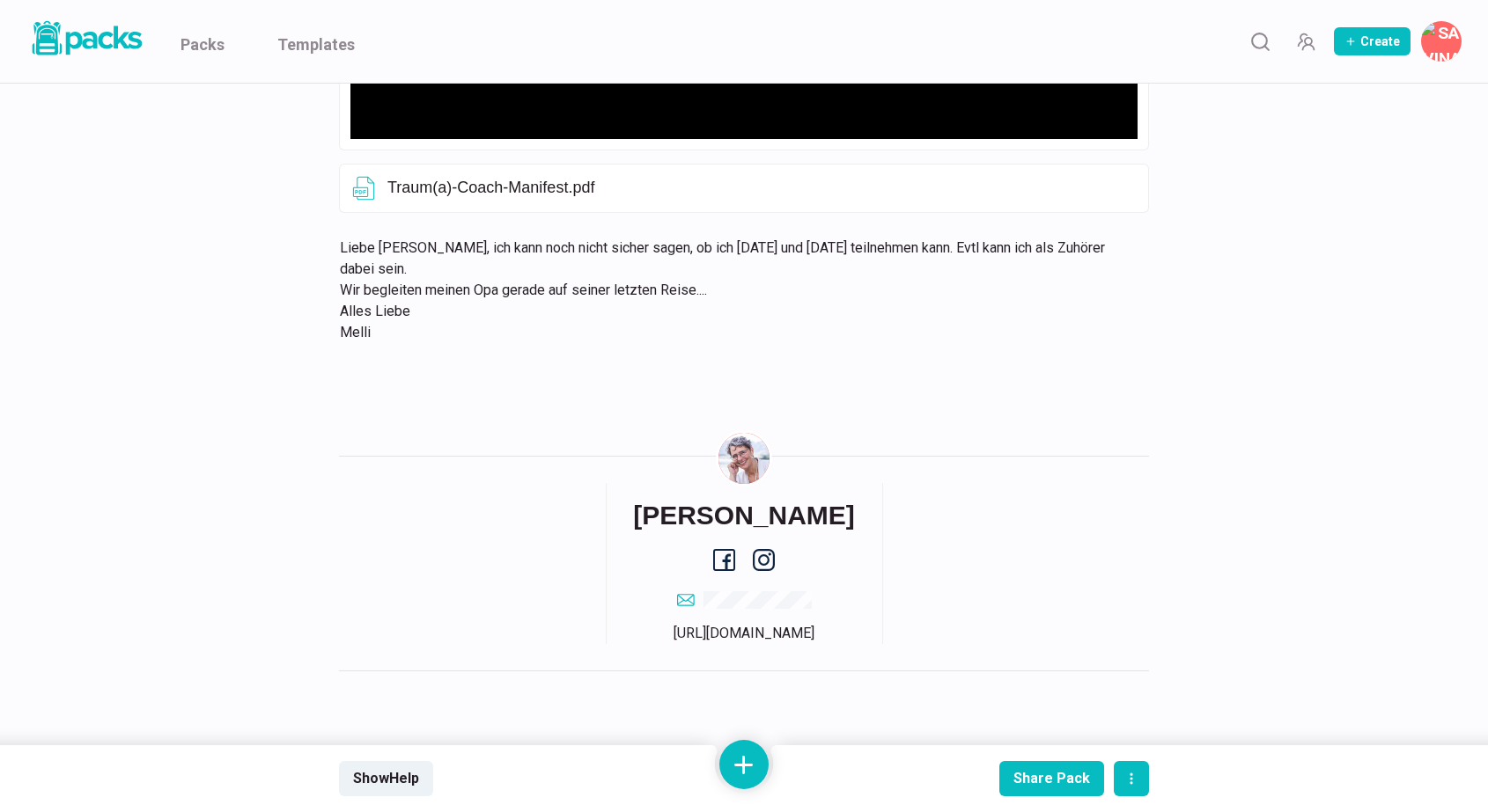
scroll to position [868, 0]
click at [755, 765] on button at bounding box center [744, 765] width 50 height 50
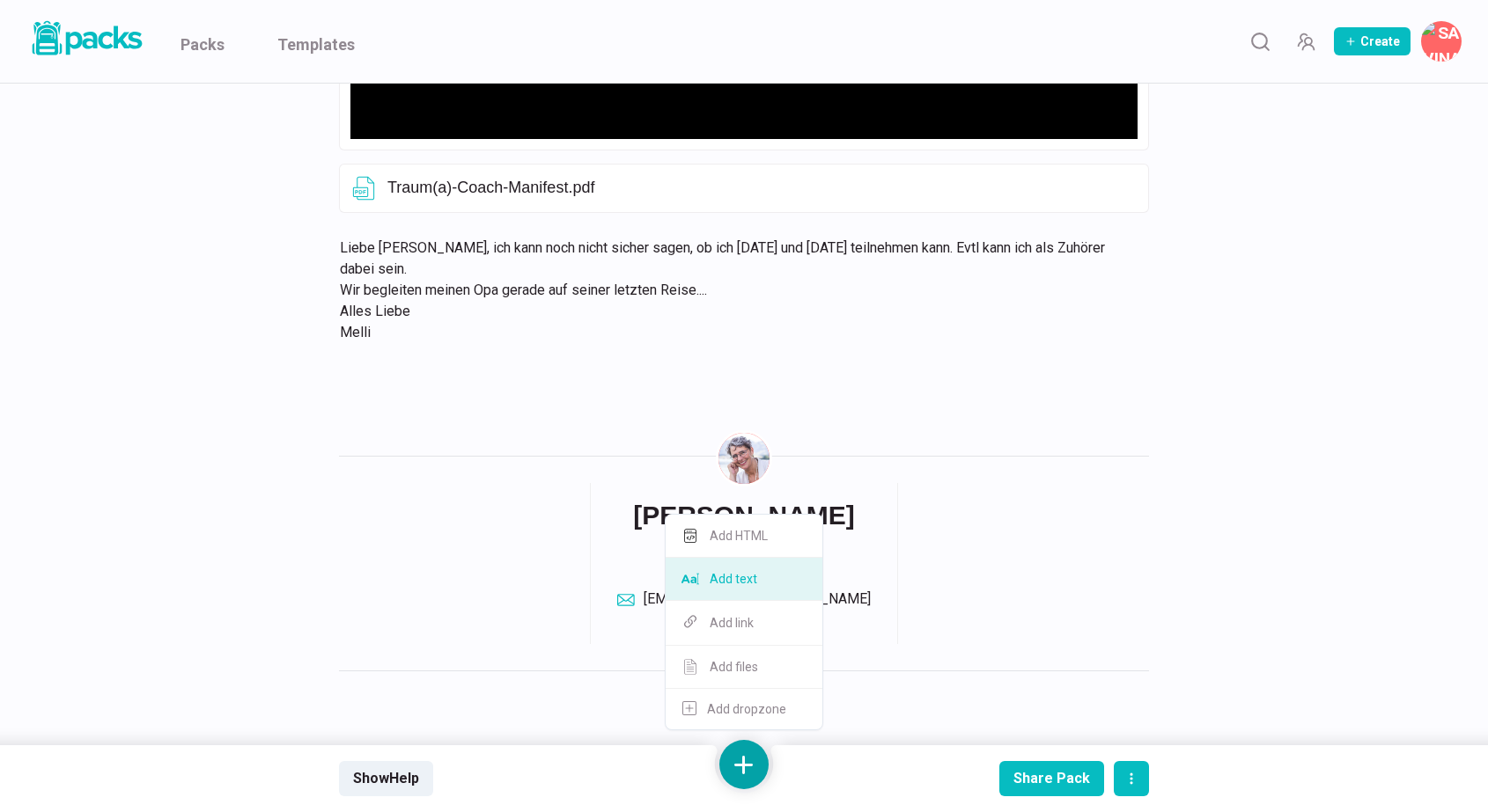
click at [767, 585] on button "Add text" at bounding box center [744, 579] width 157 height 43
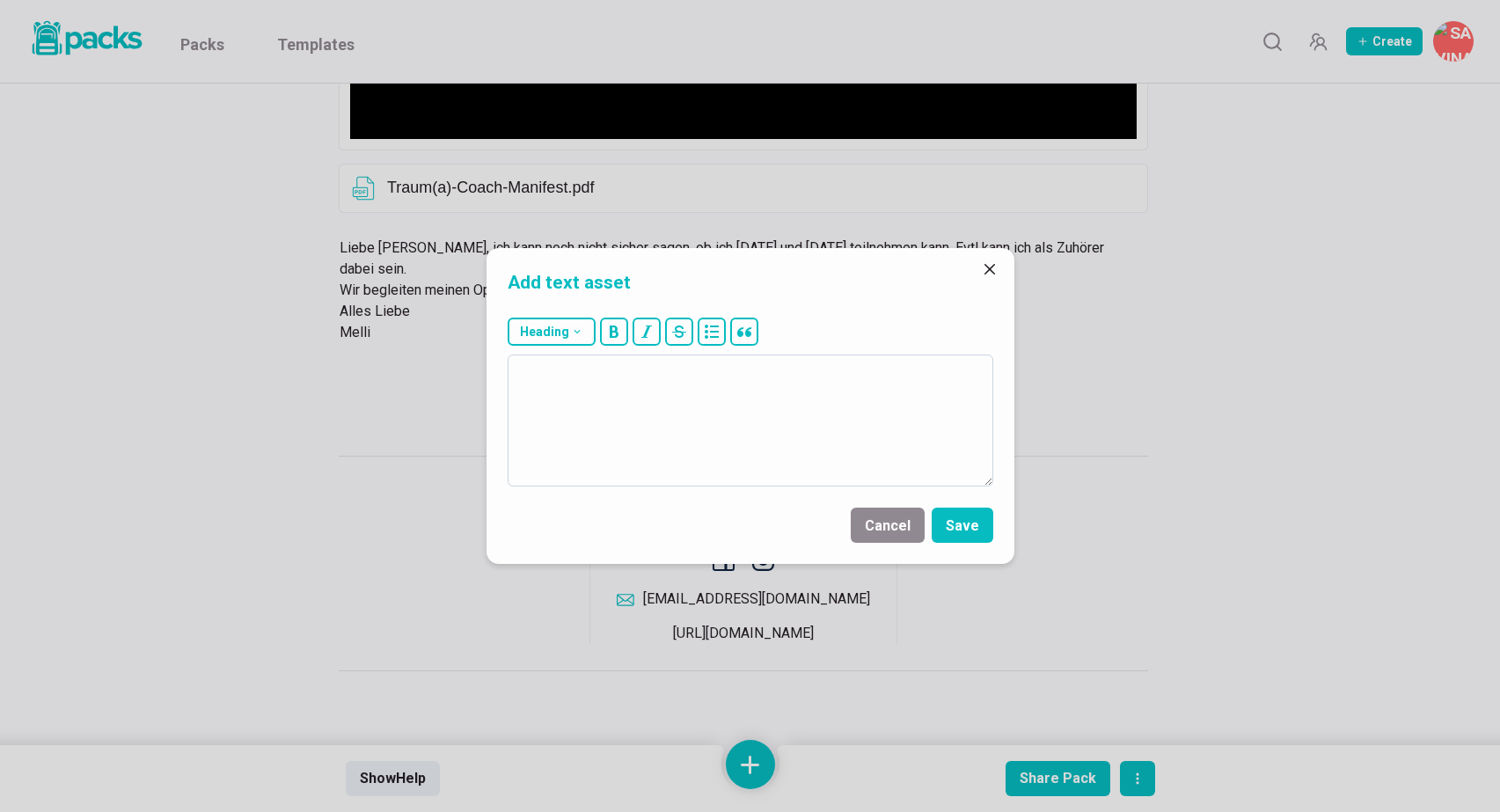
click at [739, 439] on textarea at bounding box center [750, 420] width 485 height 132
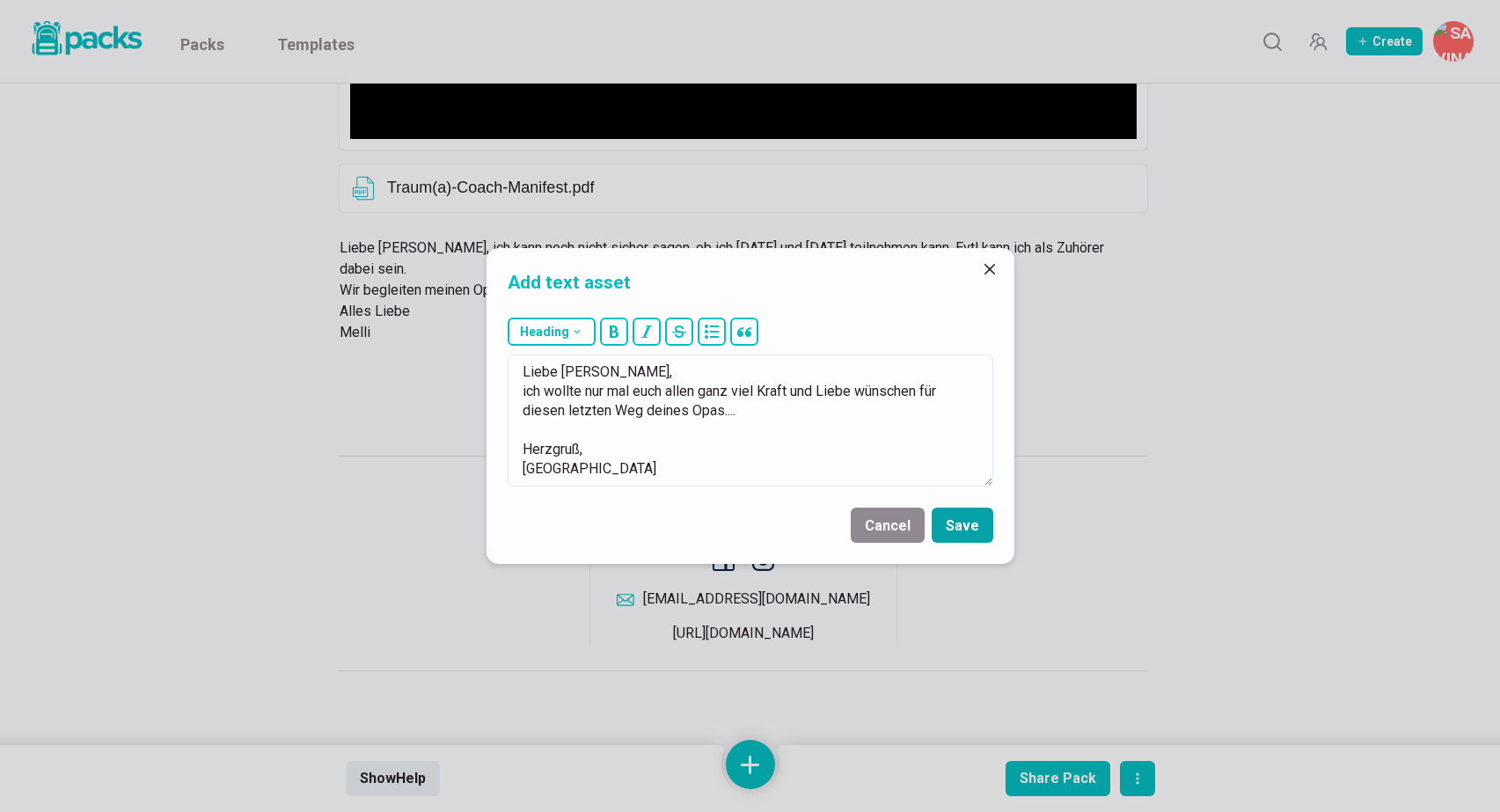
type textarea "Liebe Melanie, ich wollte nur mal euch allen ganz viel Kraft und Liebe wünschen…"
click at [977, 530] on button "Save" at bounding box center [962, 524] width 61 height 35
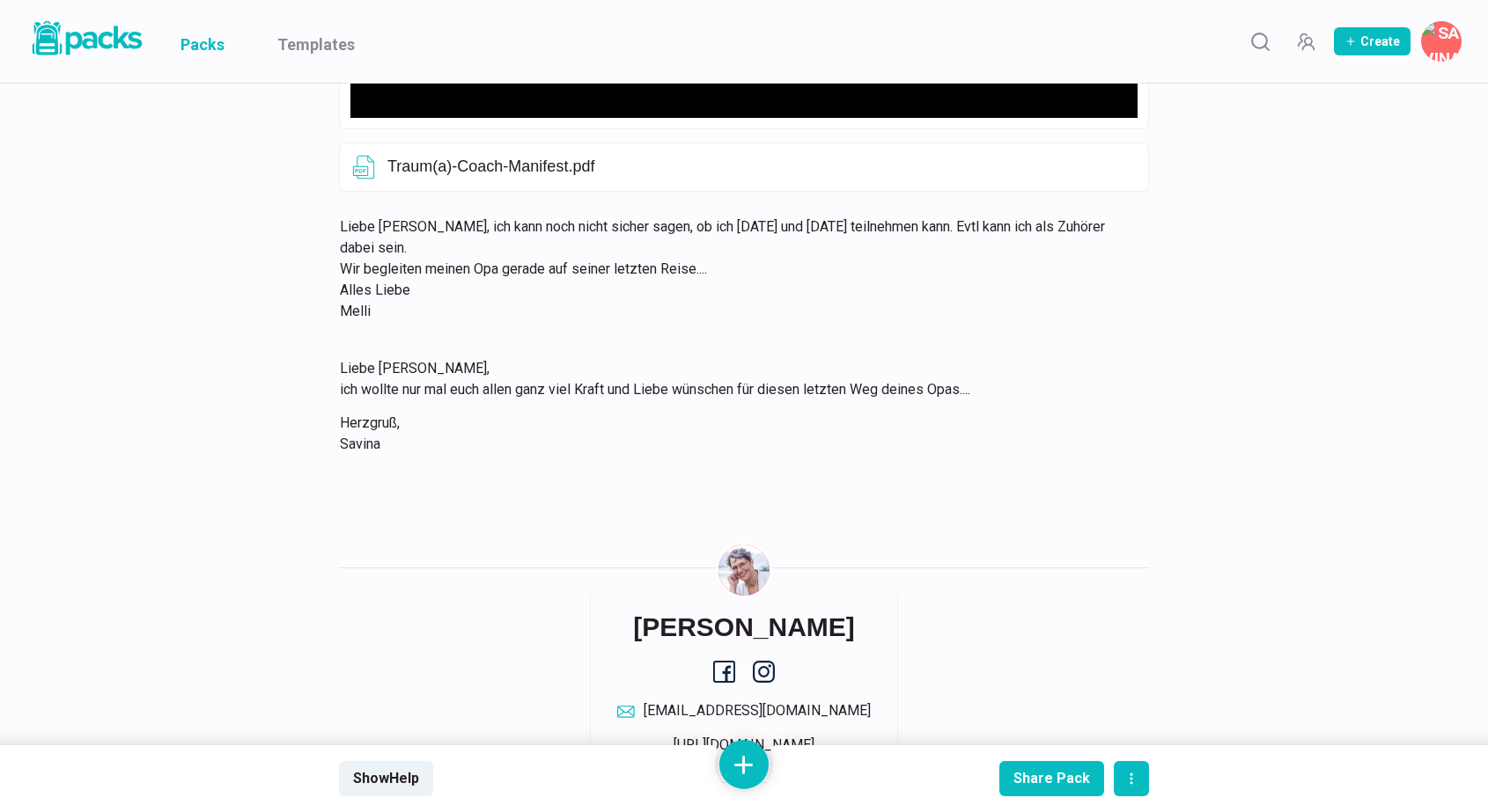
click at [209, 33] on link "Packs" at bounding box center [203, 41] width 44 height 83
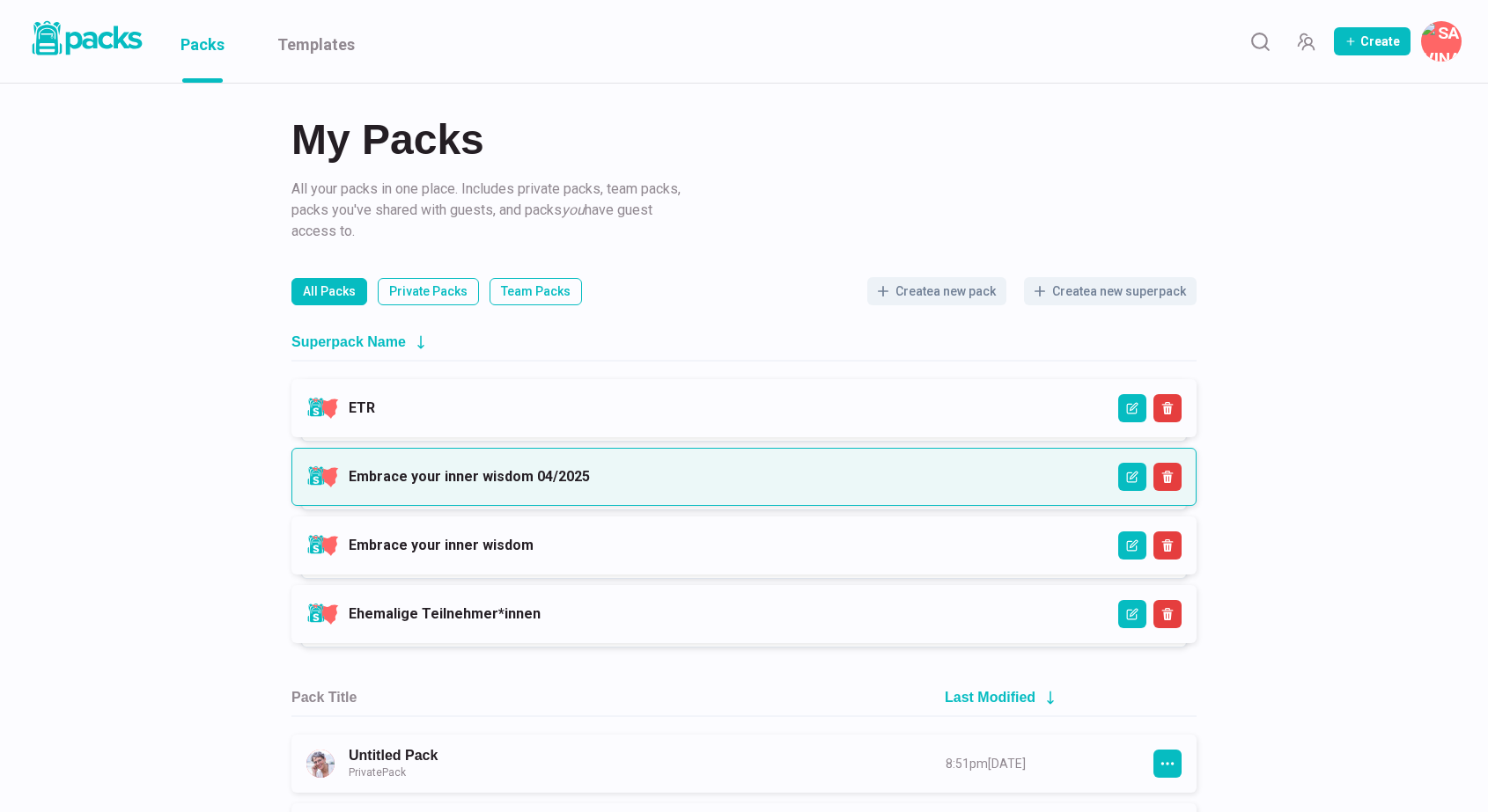
click at [450, 484] on link "Embrace your inner wisdom 04/2025" at bounding box center [469, 476] width 241 height 16
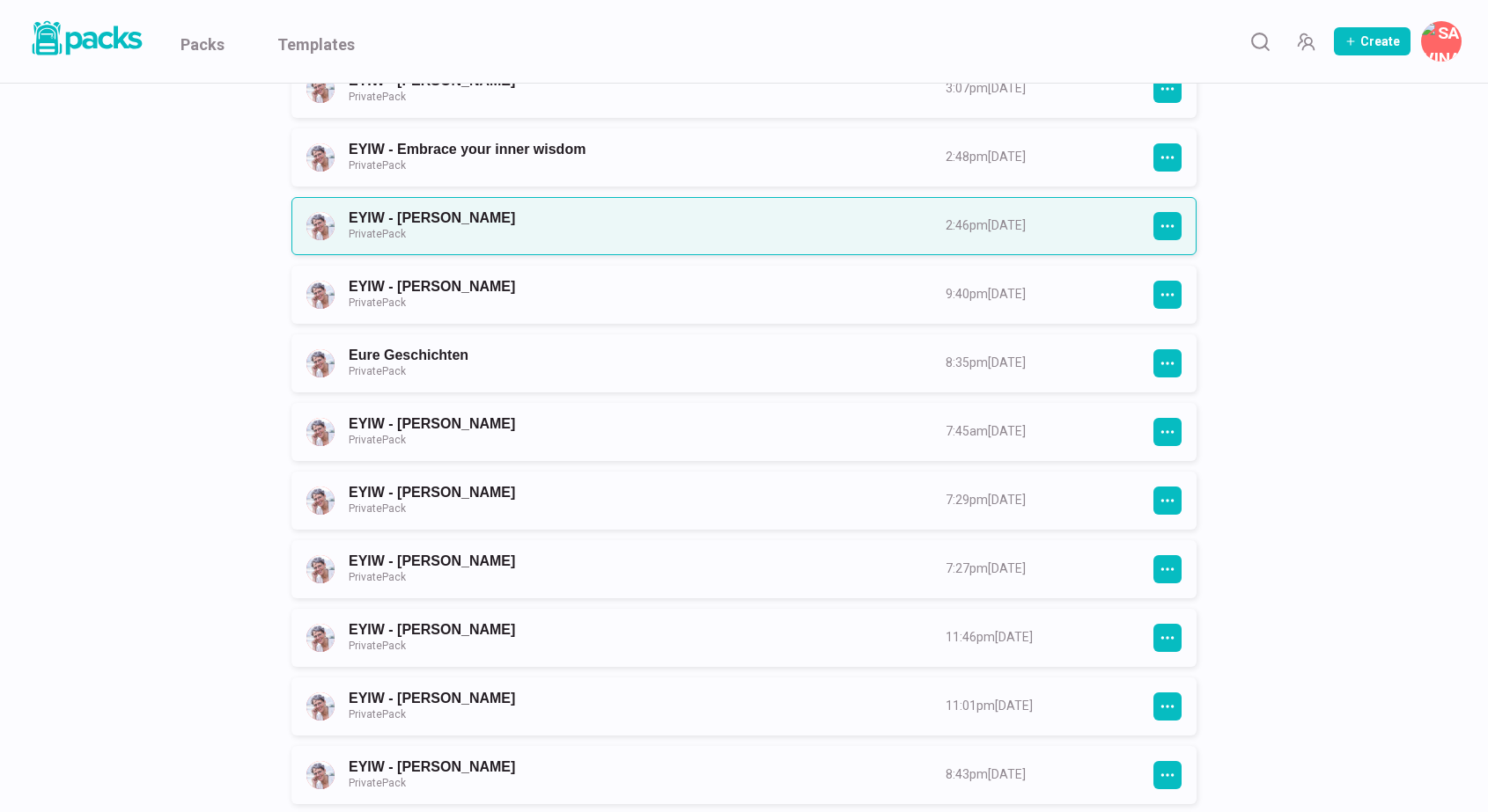
scroll to position [303, 0]
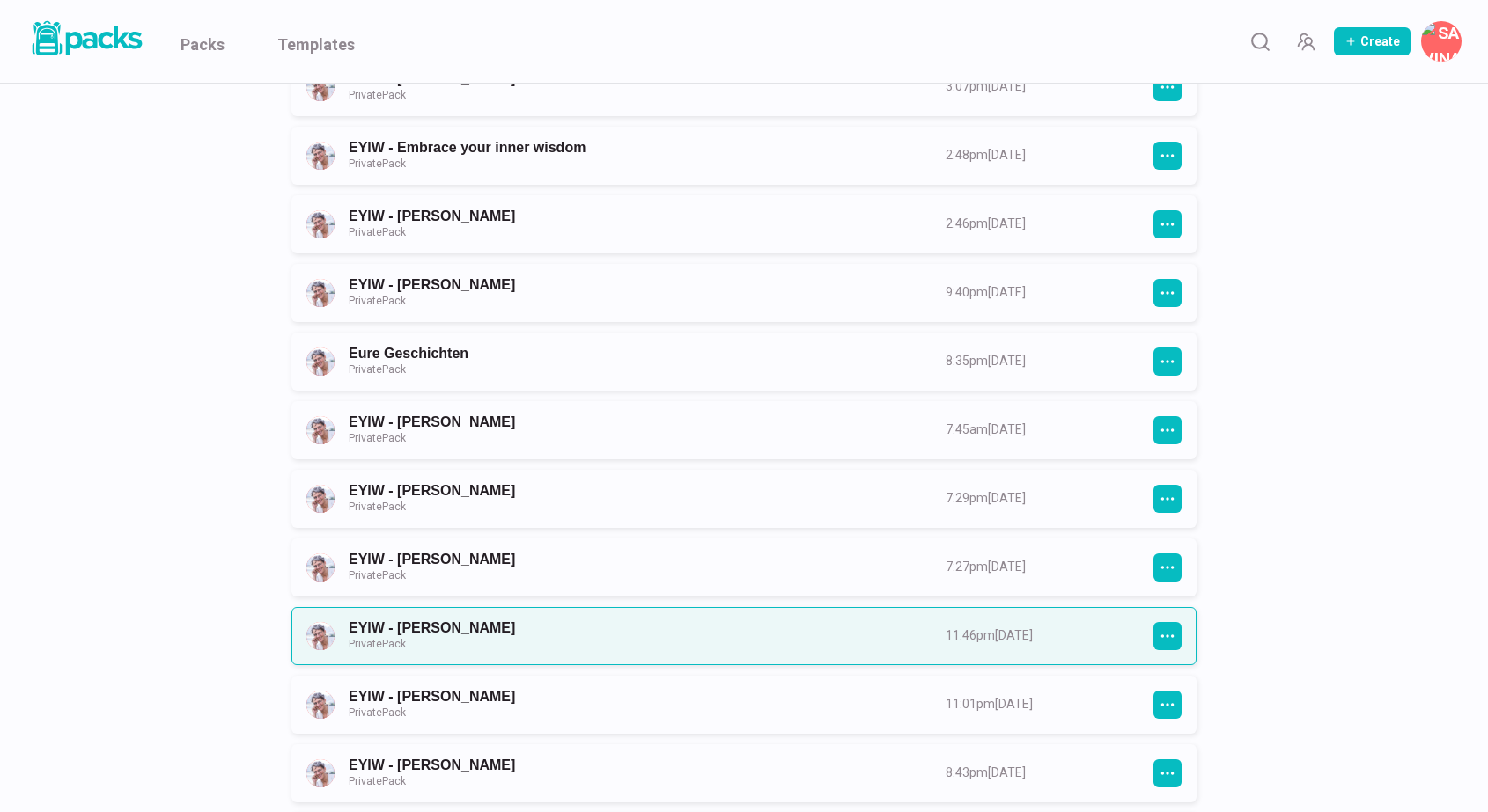
click at [635, 641] on link "EYIW - Eva Becker Private Pack" at bounding box center [631, 635] width 565 height 32
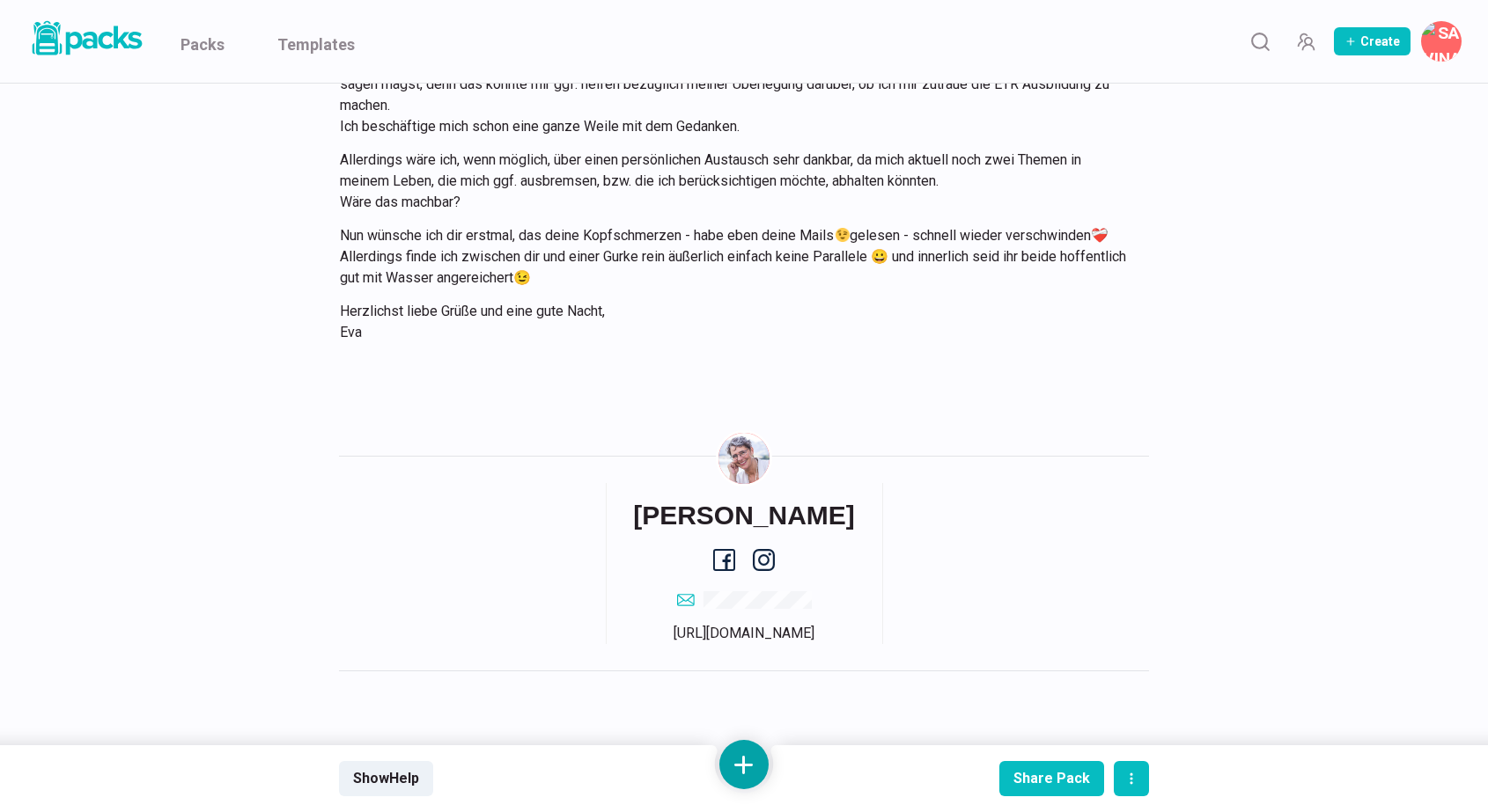
scroll to position [7226, 0]
click at [743, 770] on button at bounding box center [744, 765] width 50 height 50
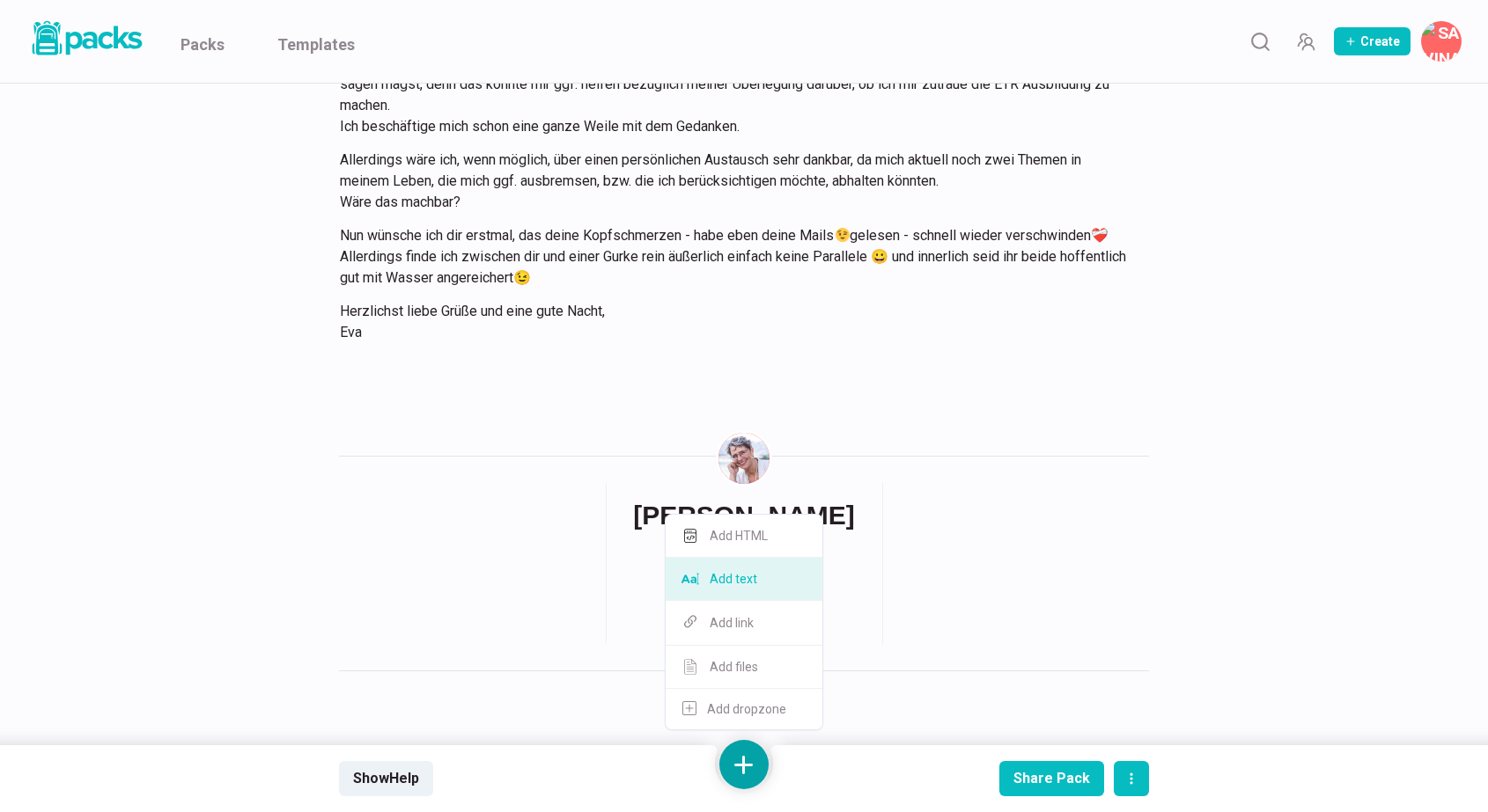
click at [752, 574] on button "Add text" at bounding box center [744, 579] width 157 height 43
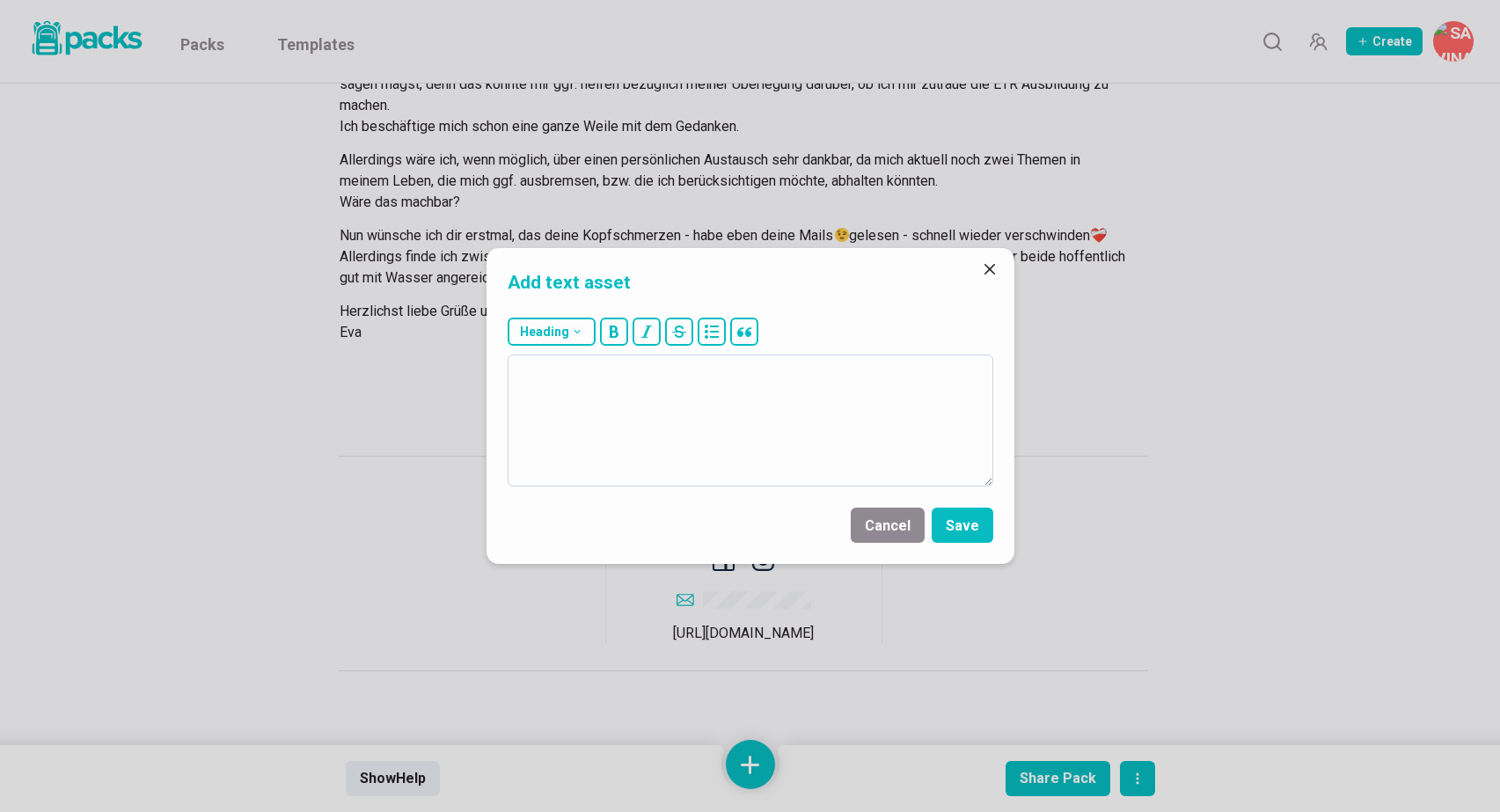
click at [721, 397] on textarea at bounding box center [750, 420] width 485 height 132
type textarea "Ich freu mich auf unseren Call am Mittwoch :-)"
click at [970, 530] on button "Save" at bounding box center [962, 524] width 61 height 35
